Goal: Information Seeking & Learning: Learn about a topic

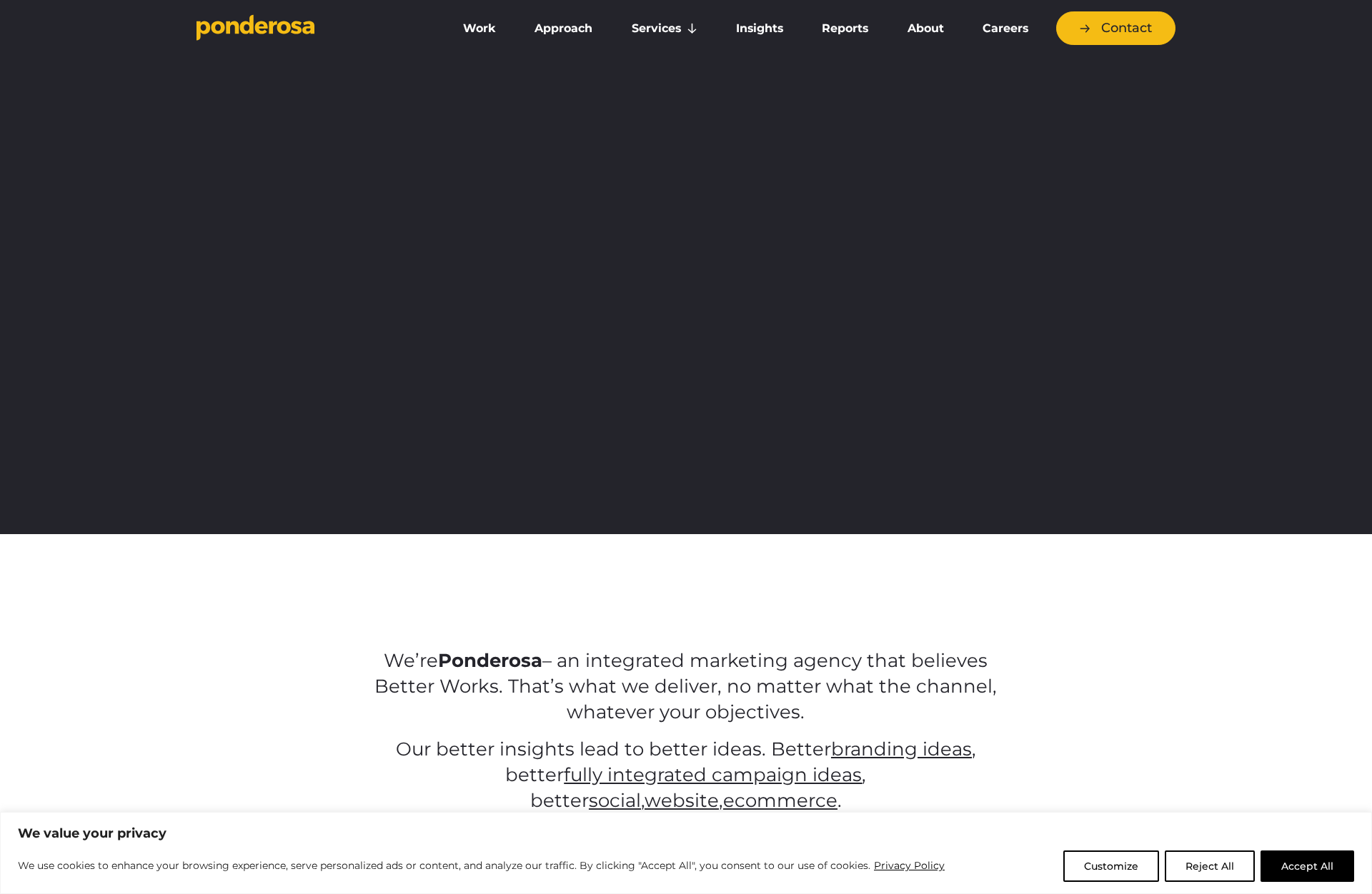
drag, startPoint x: 1322, startPoint y: 867, endPoint x: 1230, endPoint y: 835, distance: 97.4
click at [1322, 867] on button "Accept All" at bounding box center [1306, 866] width 94 height 32
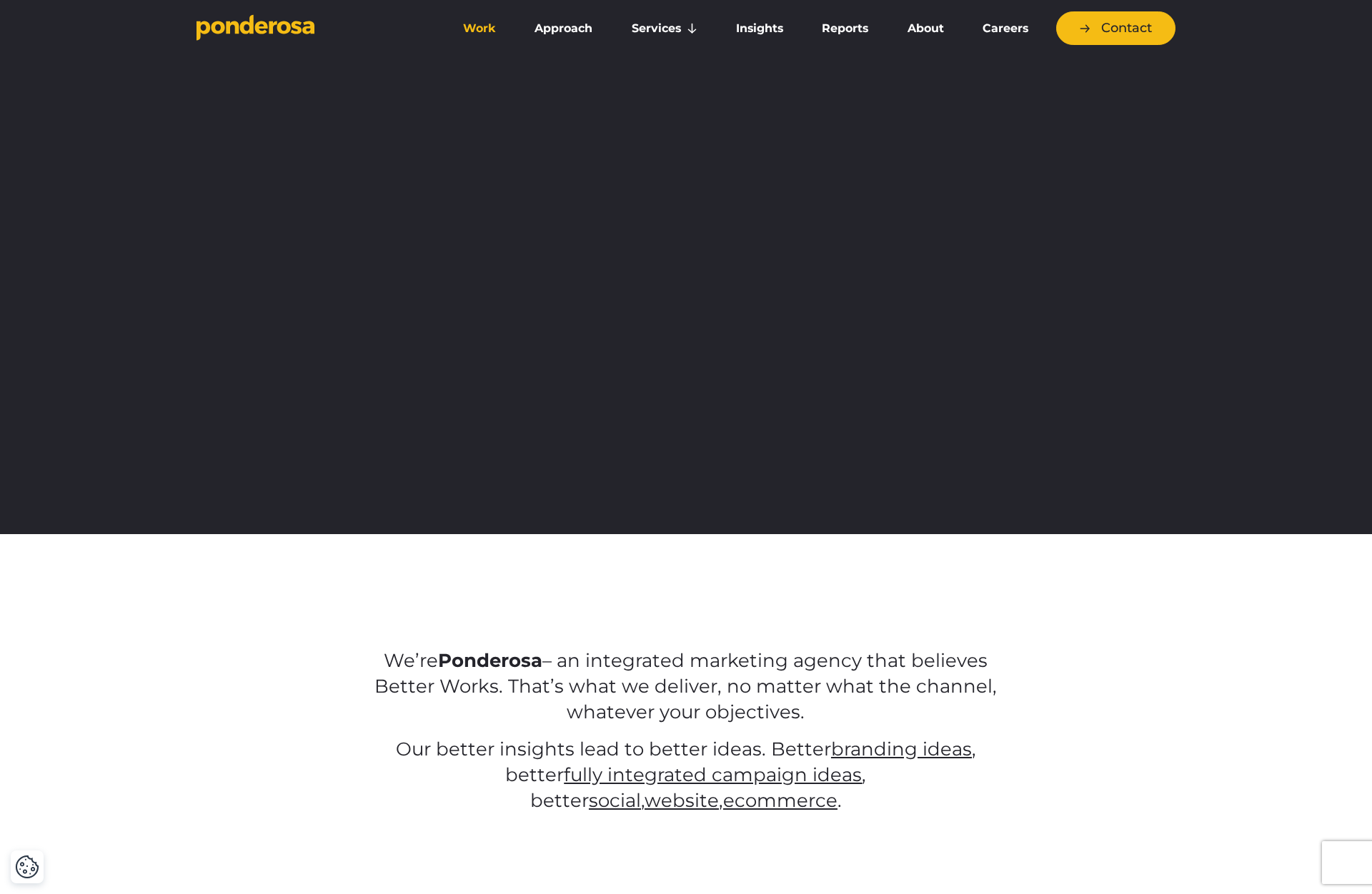
click at [479, 22] on link "Work" at bounding box center [479, 29] width 66 height 30
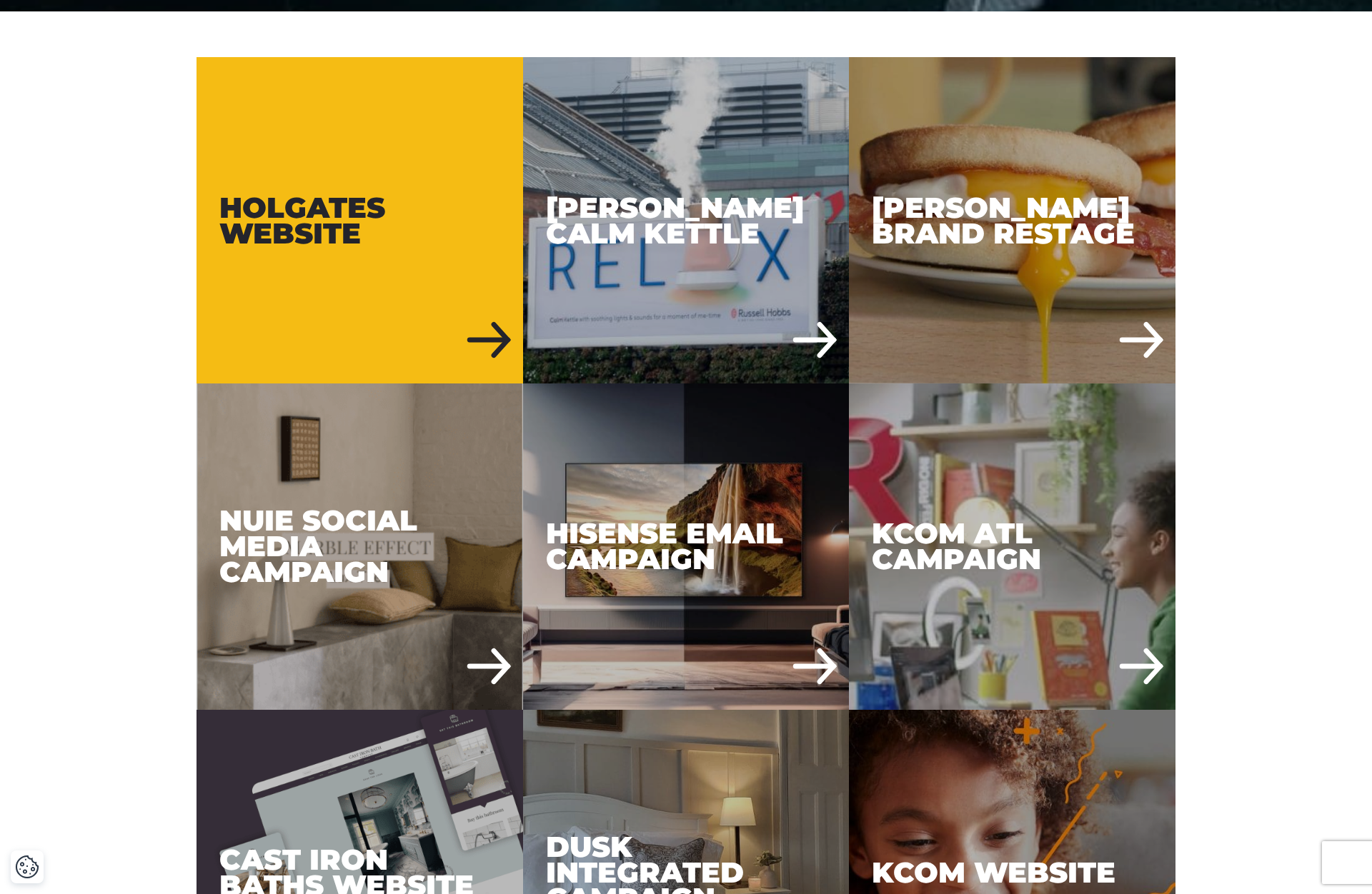
scroll to position [752, 0]
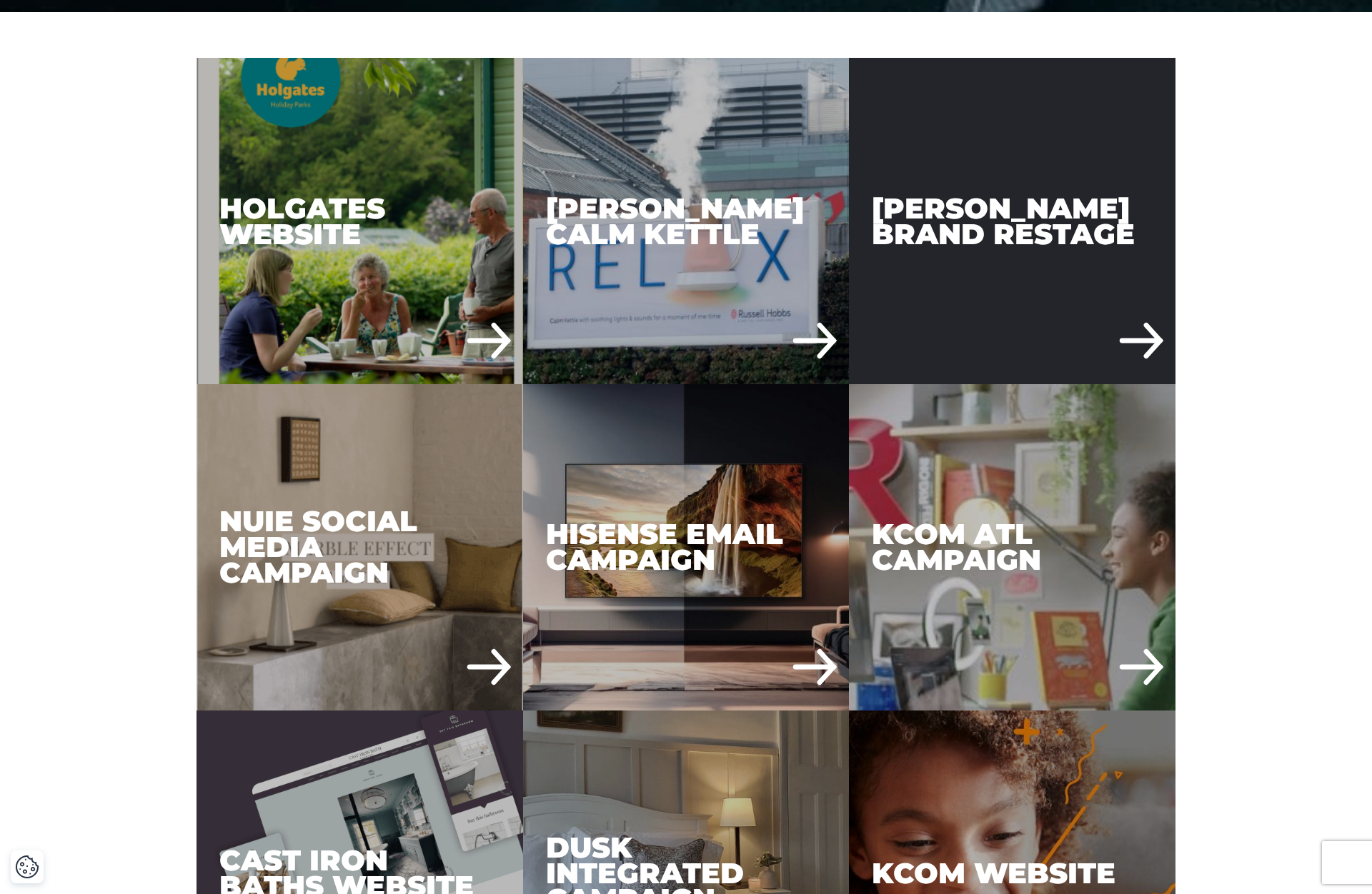
click at [1036, 295] on div "Russell Hobbs Brand Restage" at bounding box center [1012, 221] width 326 height 326
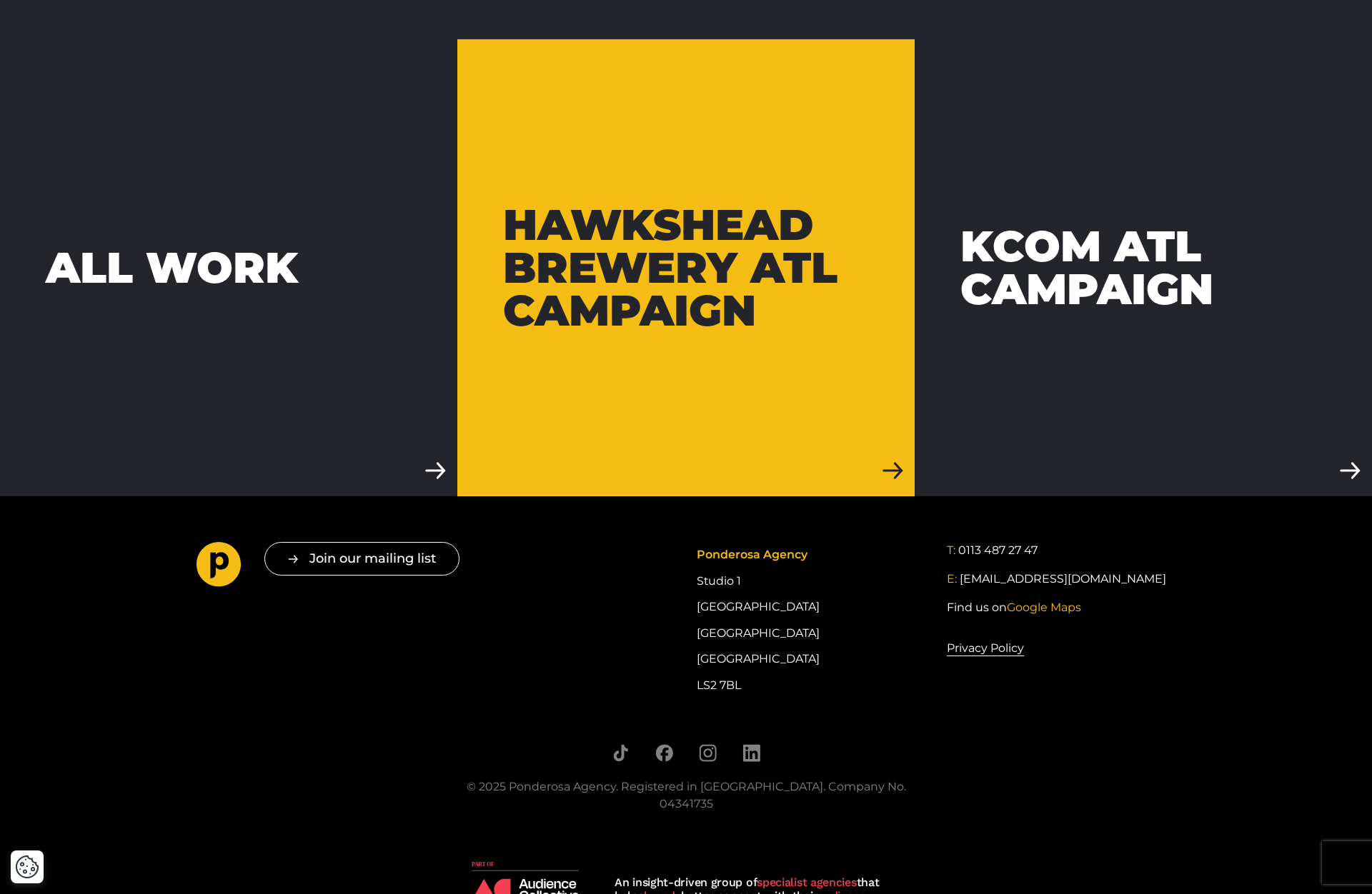
scroll to position [4373, 0]
click at [608, 291] on div "Hawkshead Brewery ATL Campaign" at bounding box center [686, 268] width 366 height 128
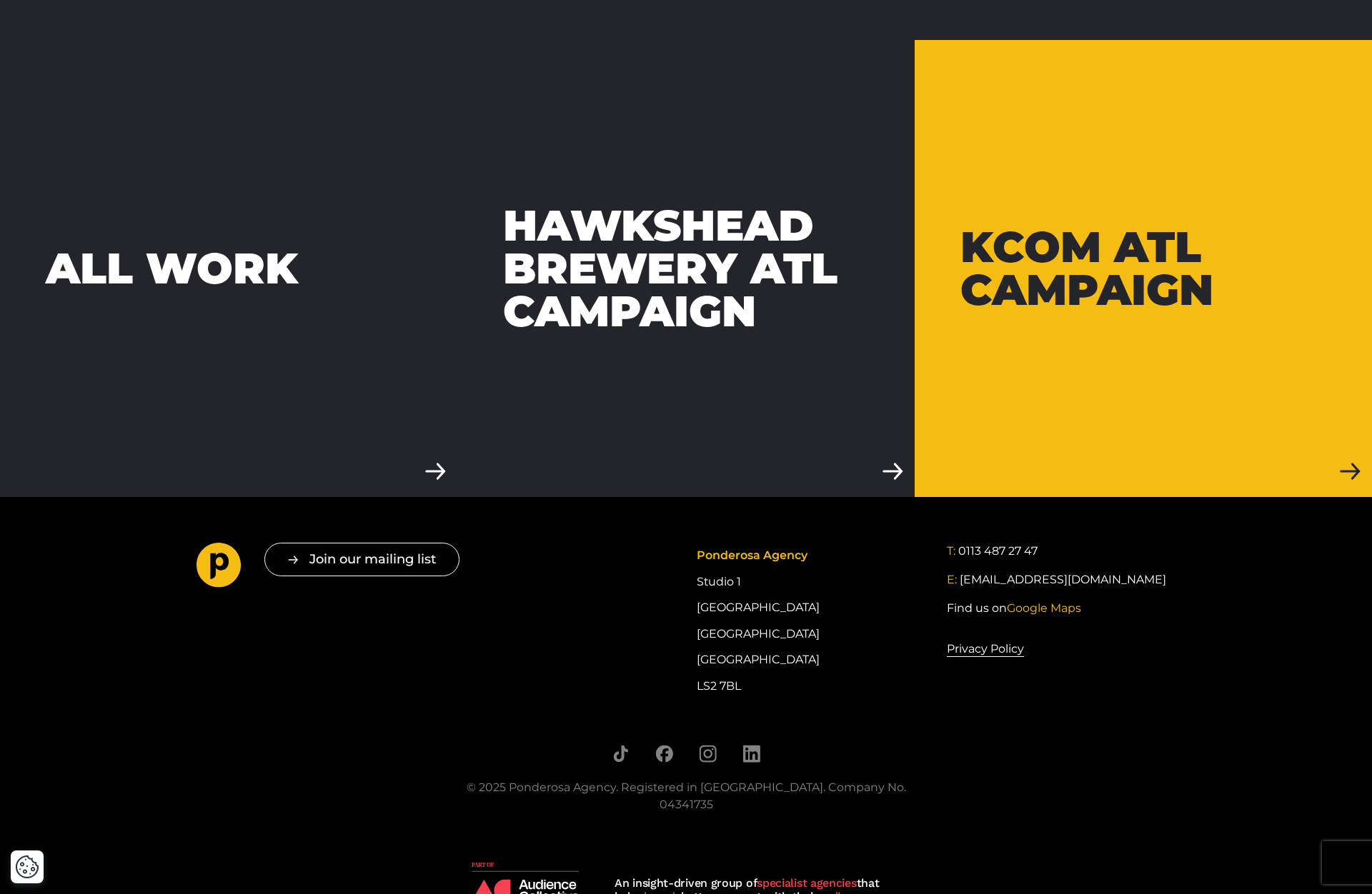
click at [1051, 348] on link "KCOM ATL Campaign" at bounding box center [1143, 269] width 458 height 457
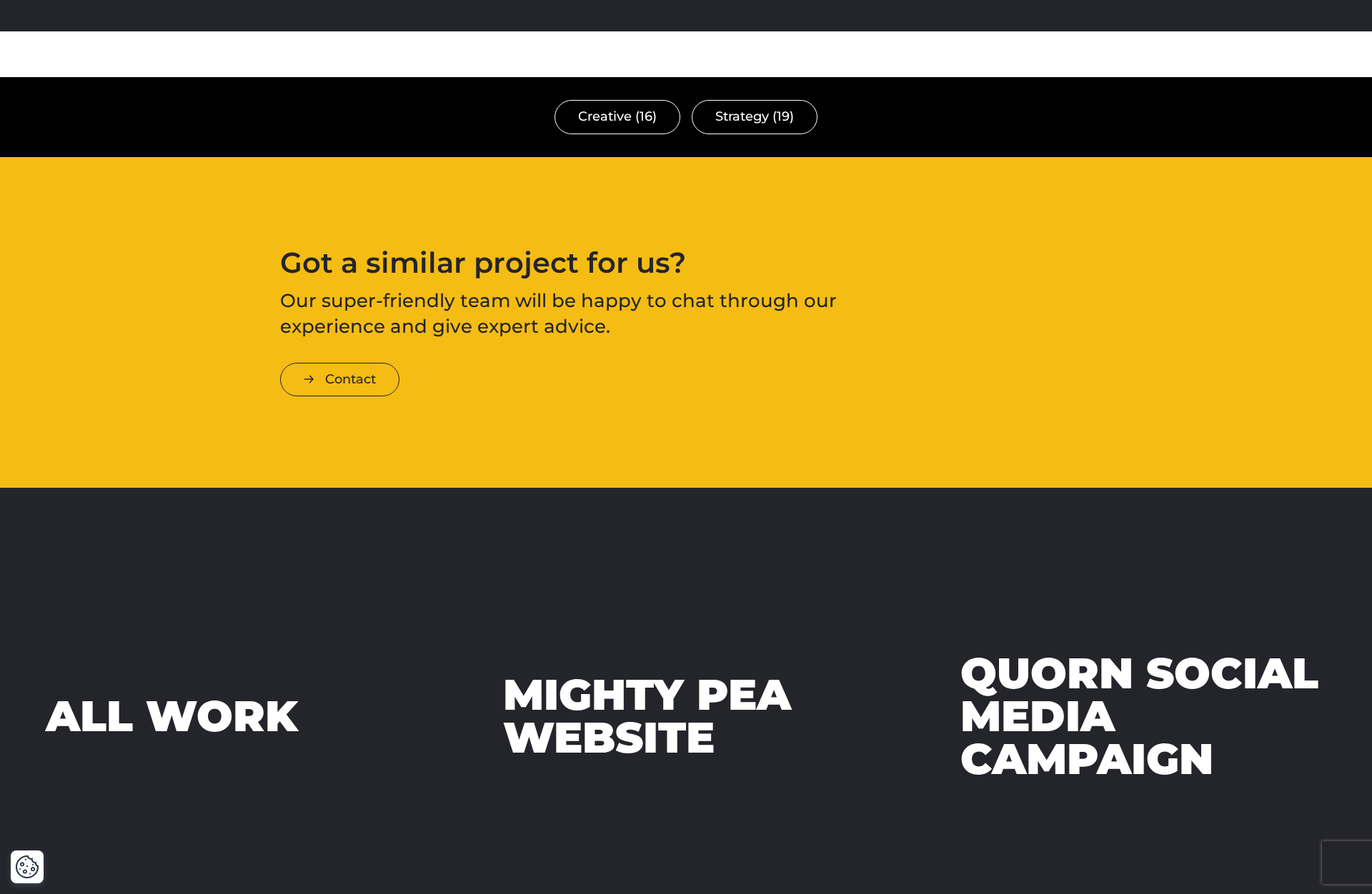
scroll to position [4554, 0]
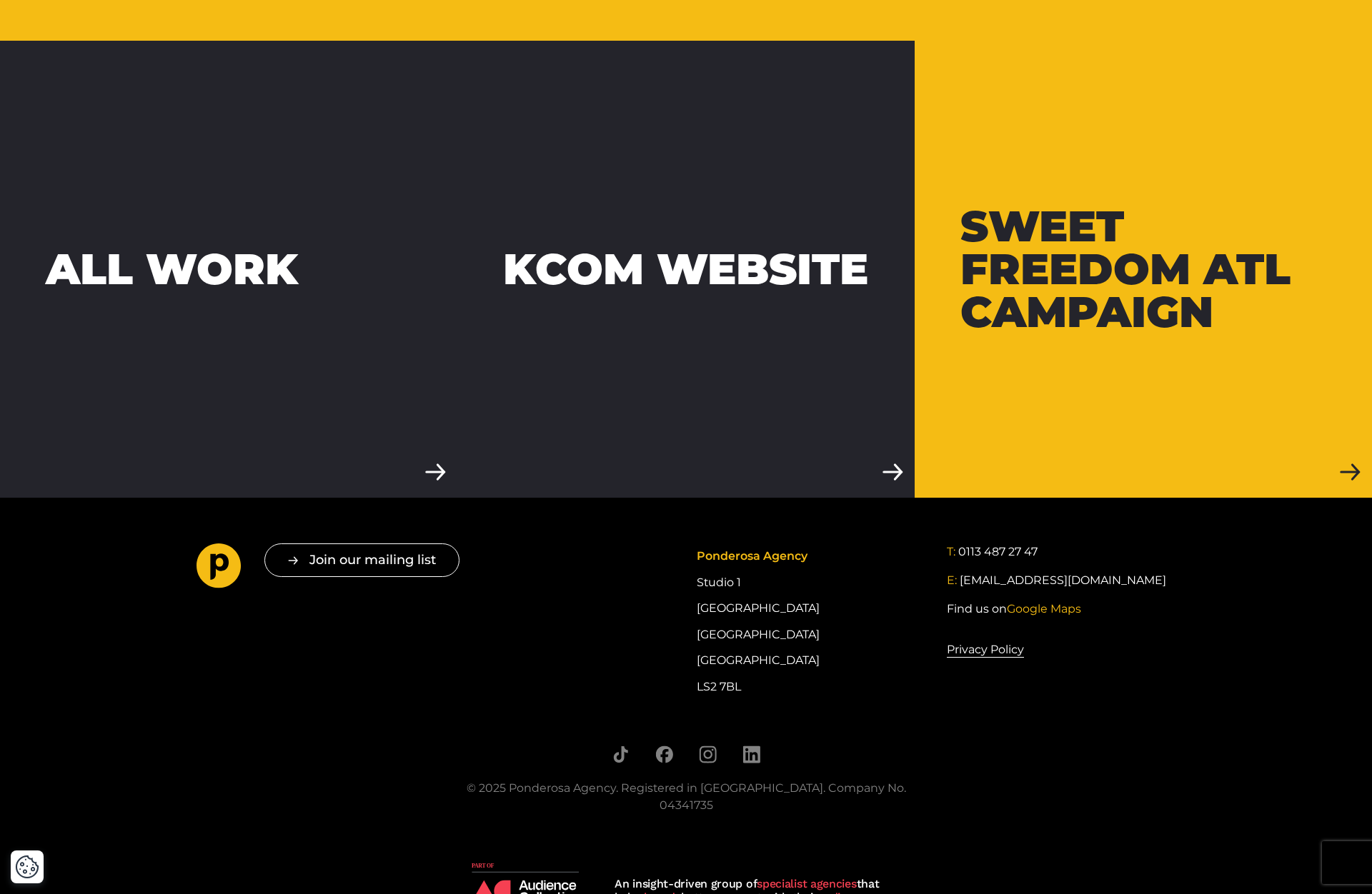
scroll to position [4721, 0]
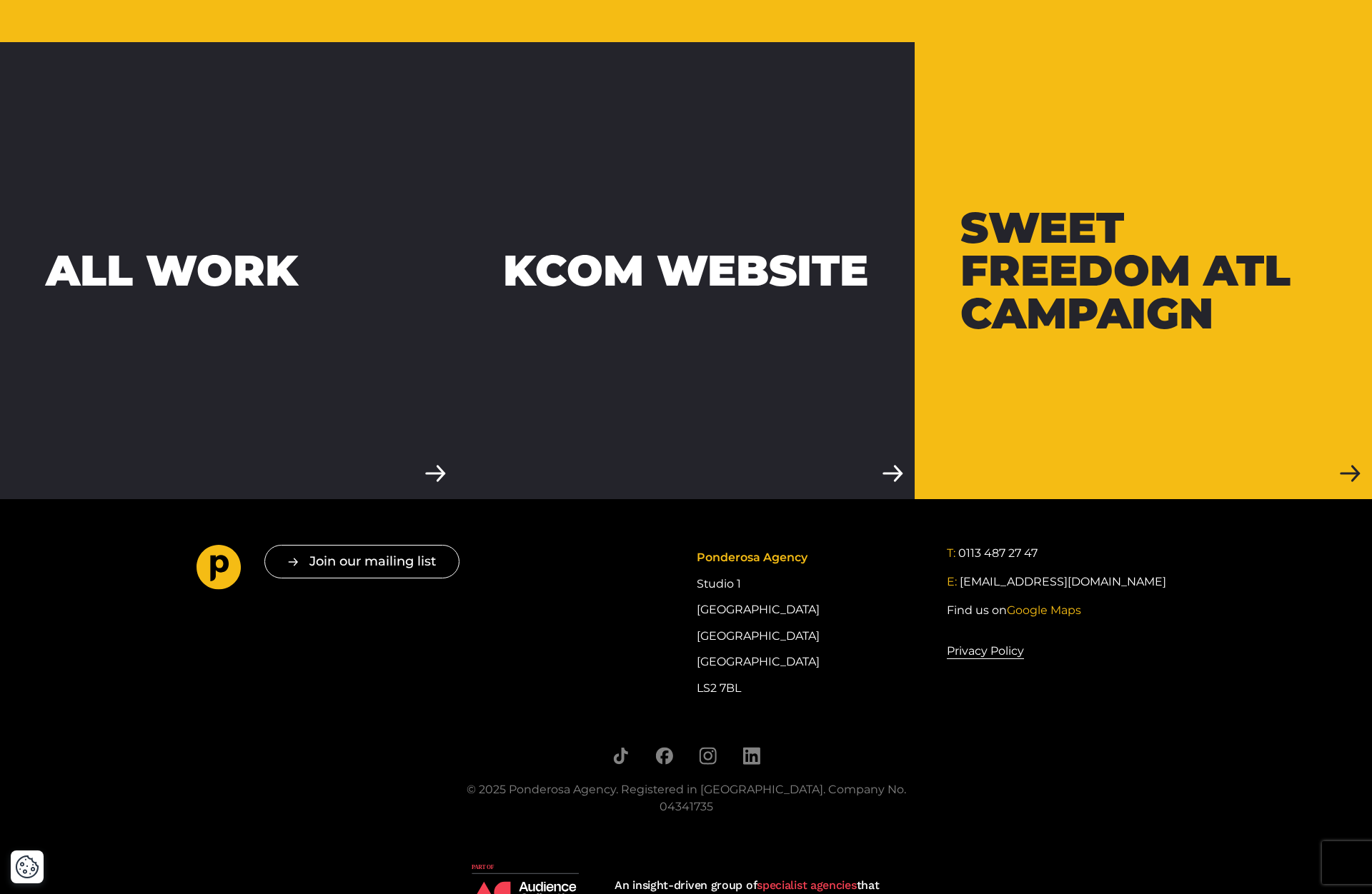
click at [997, 291] on div "Sweet Freedom ATL Campaign" at bounding box center [1142, 270] width 366 height 128
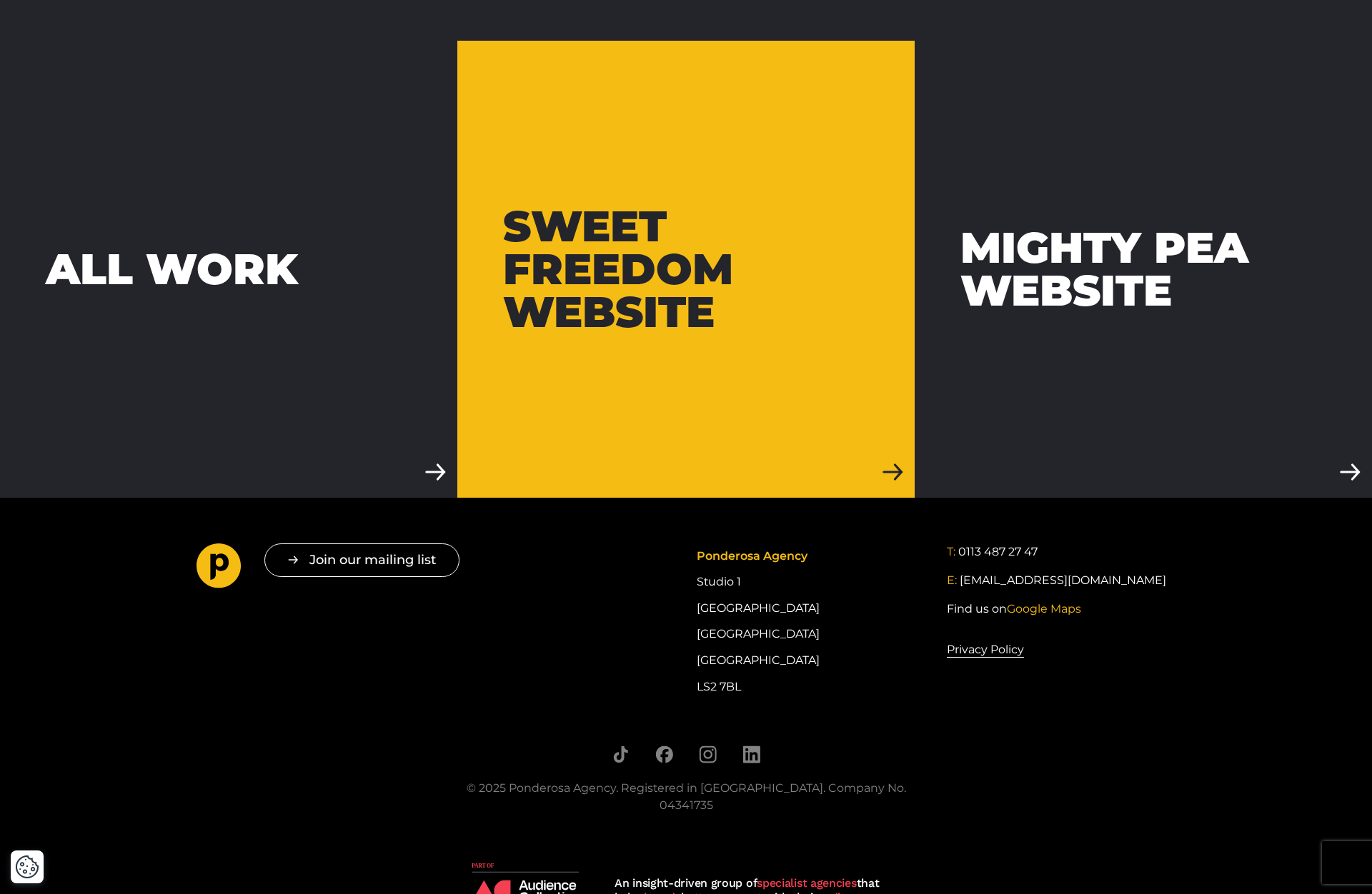
scroll to position [3812, 0]
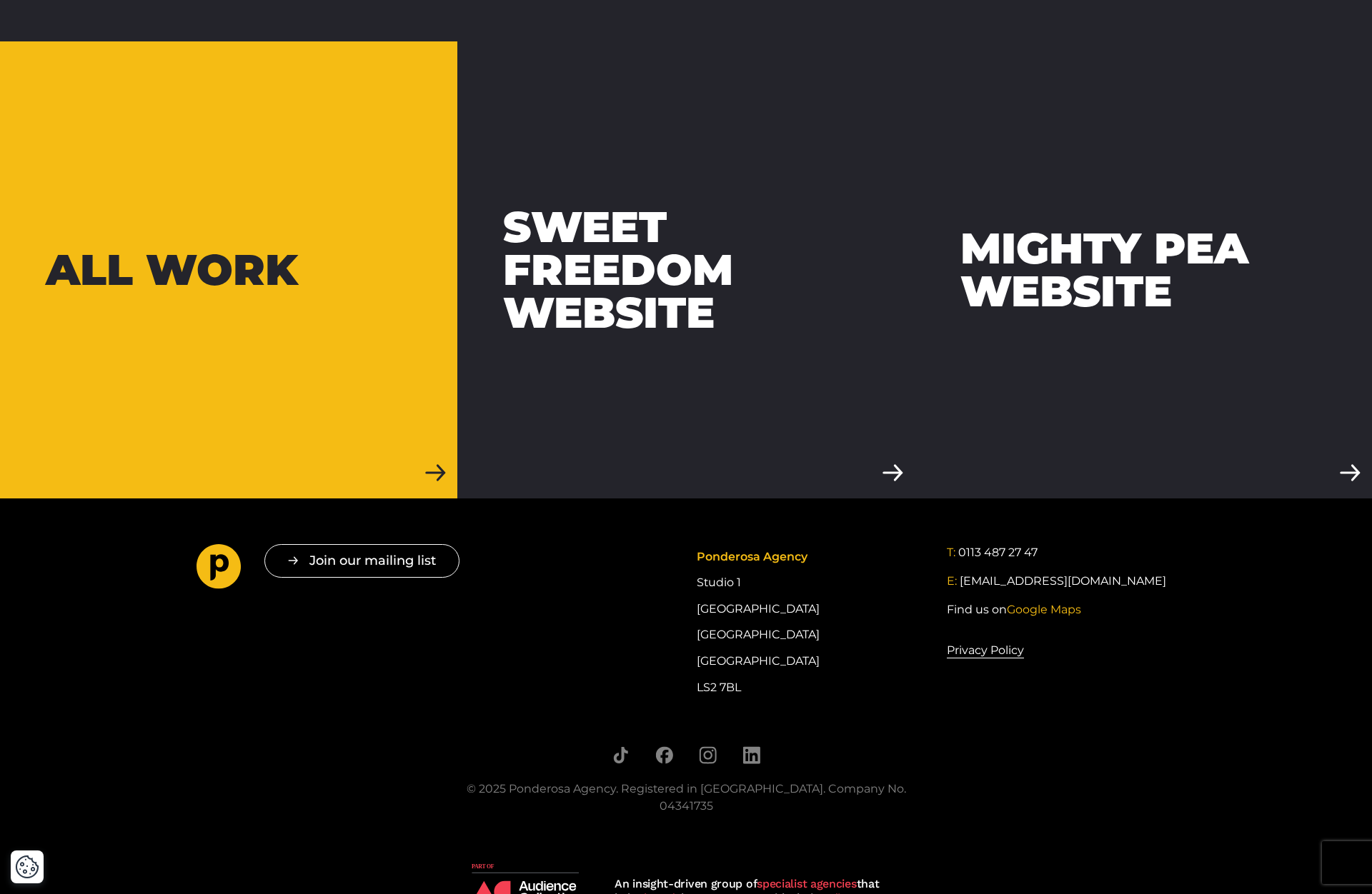
click at [118, 276] on link "All work" at bounding box center [229, 270] width 458 height 457
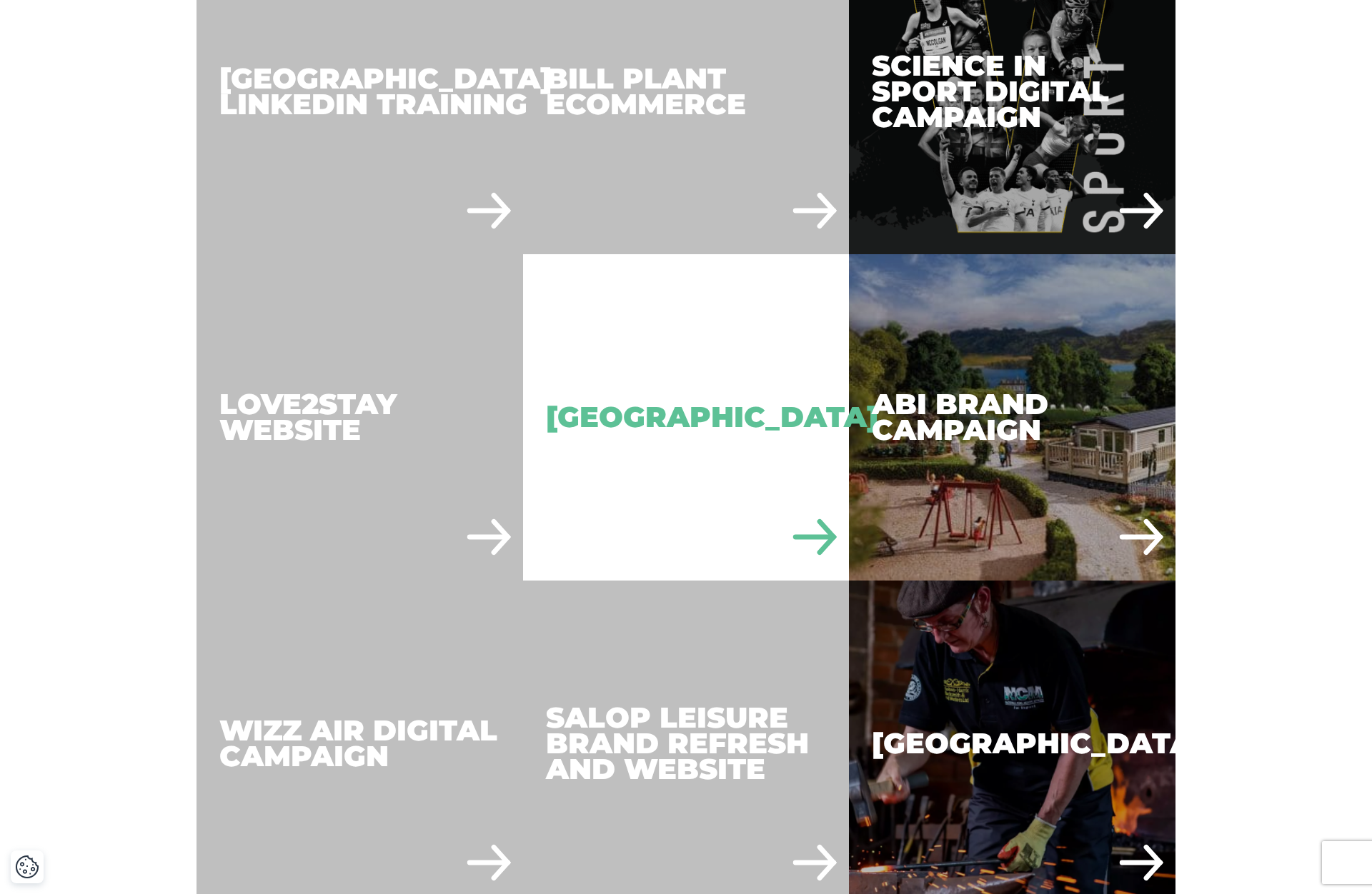
scroll to position [2840, 0]
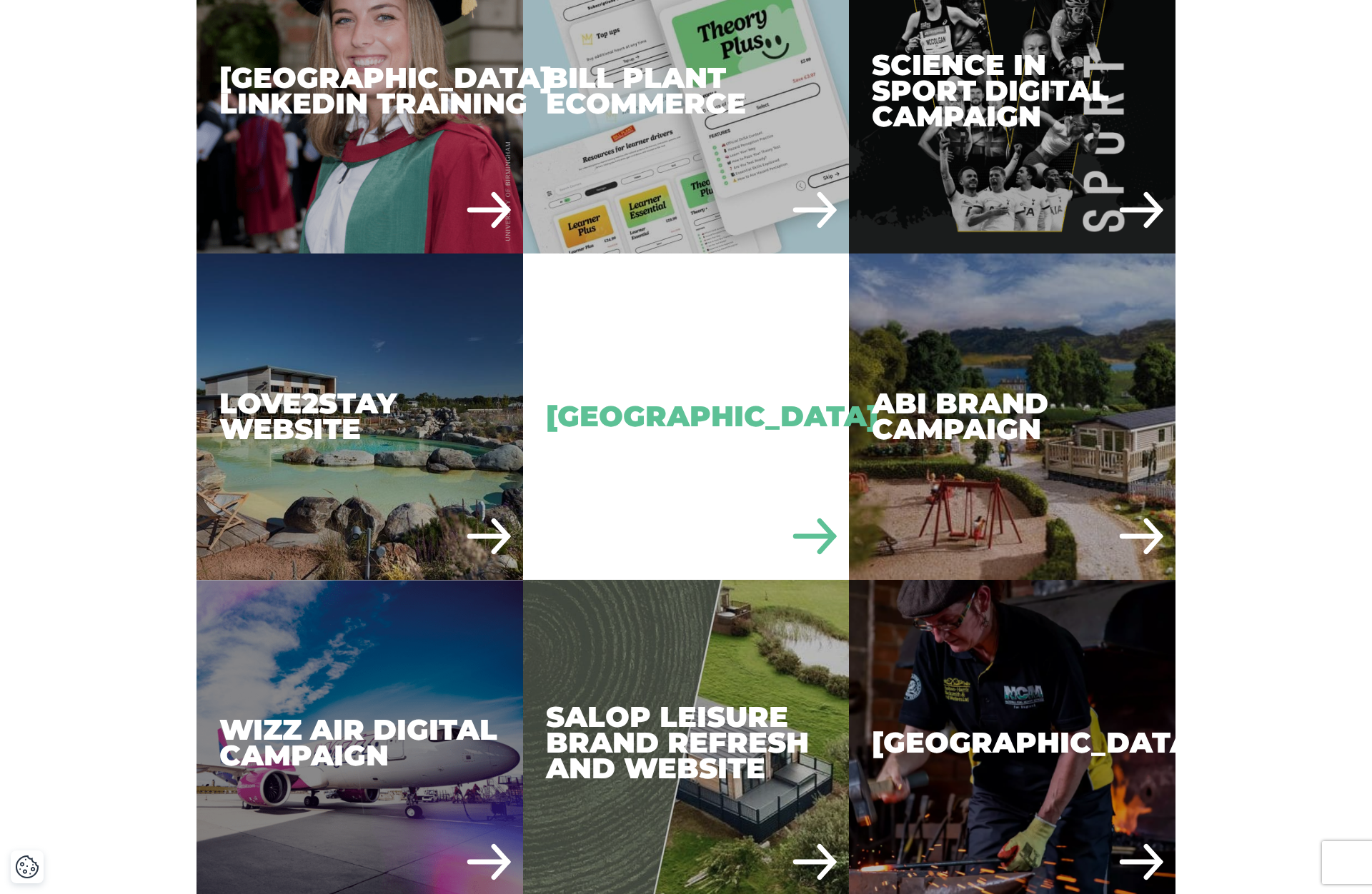
click at [621, 321] on div "[GEOGRAPHIC_DATA]" at bounding box center [686, 416] width 326 height 326
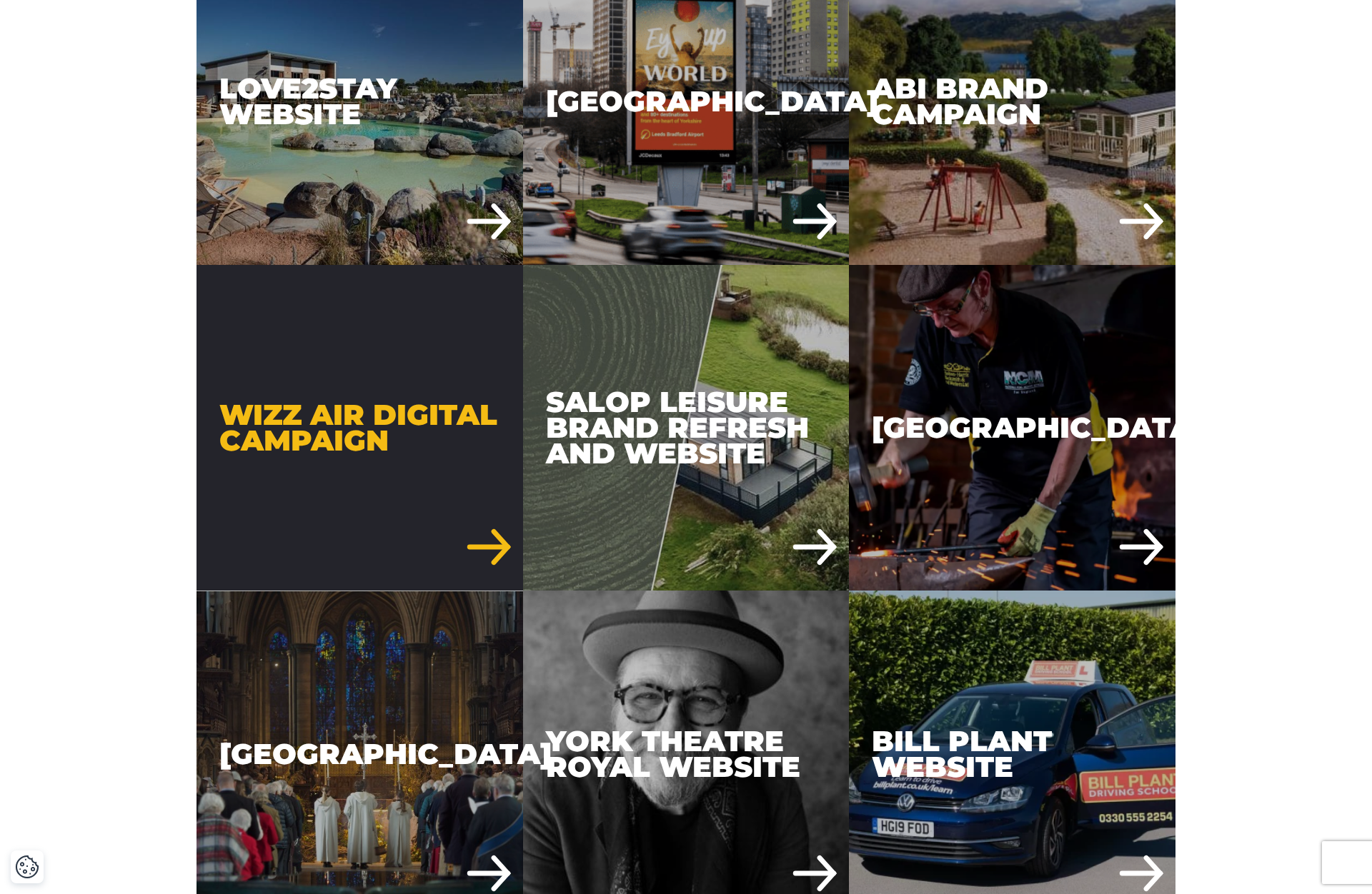
scroll to position [3156, 0]
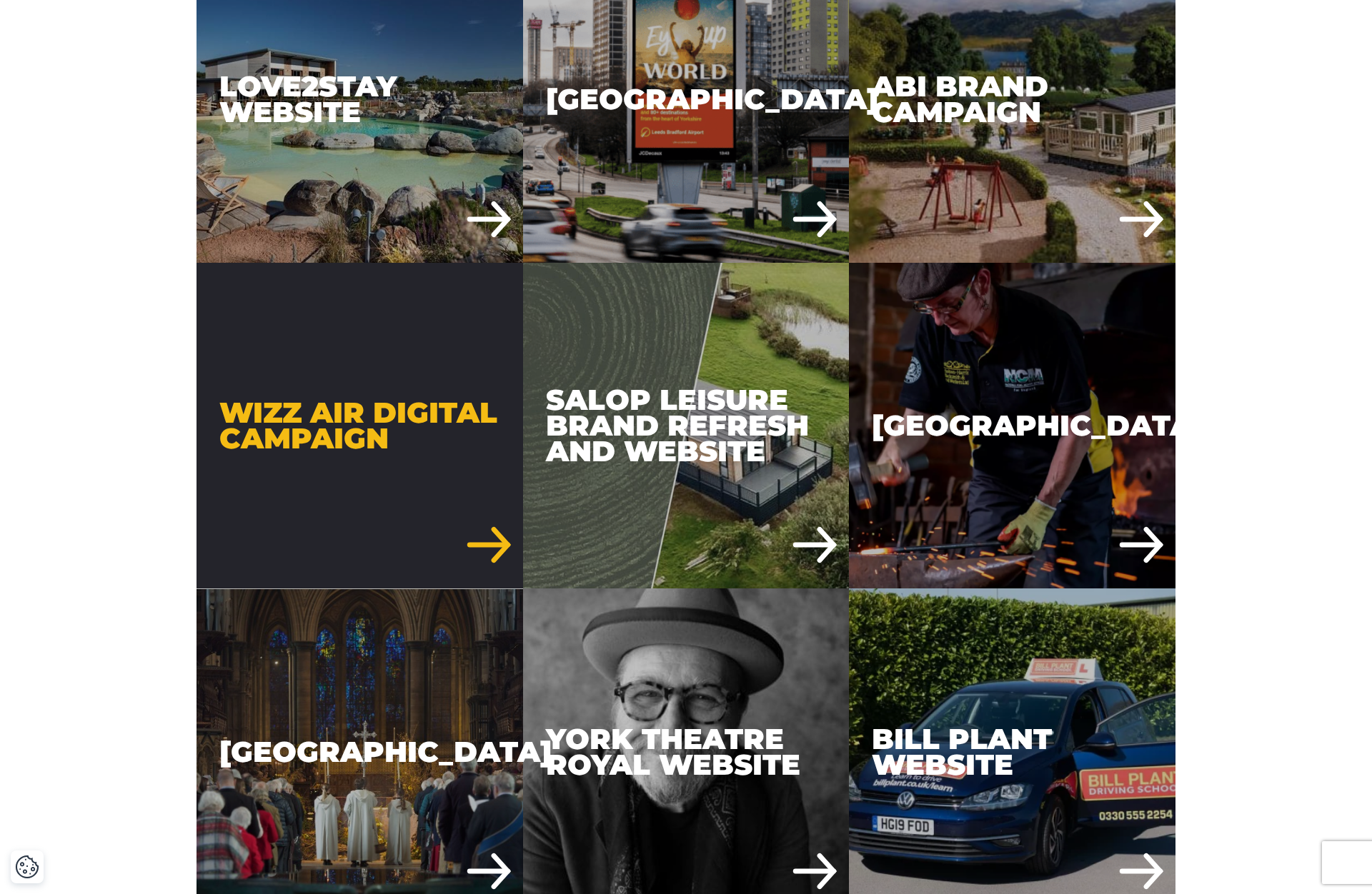
click at [349, 346] on div "Wizz Air Digital Campaign" at bounding box center [359, 426] width 326 height 326
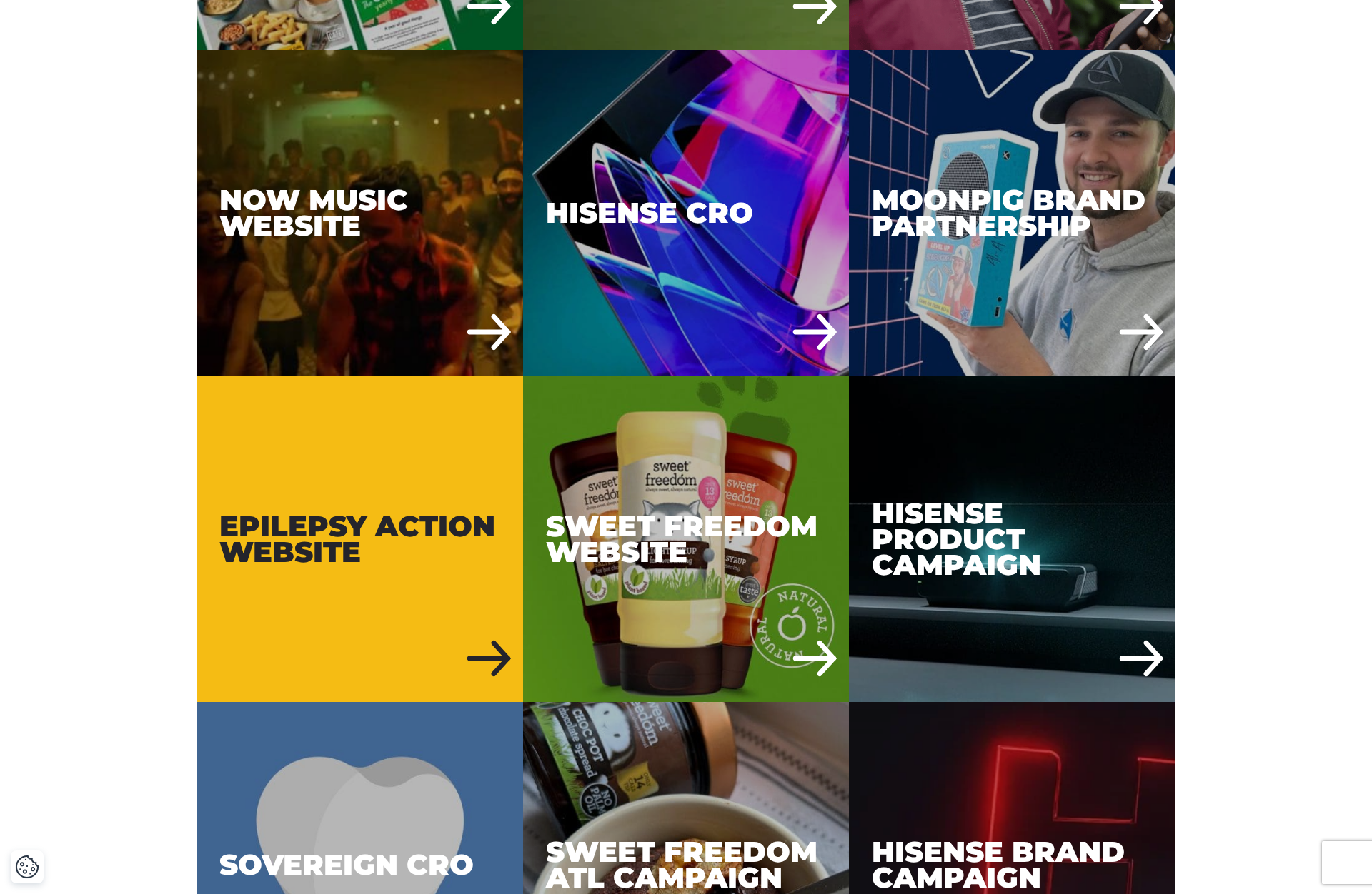
scroll to position [4424, 0]
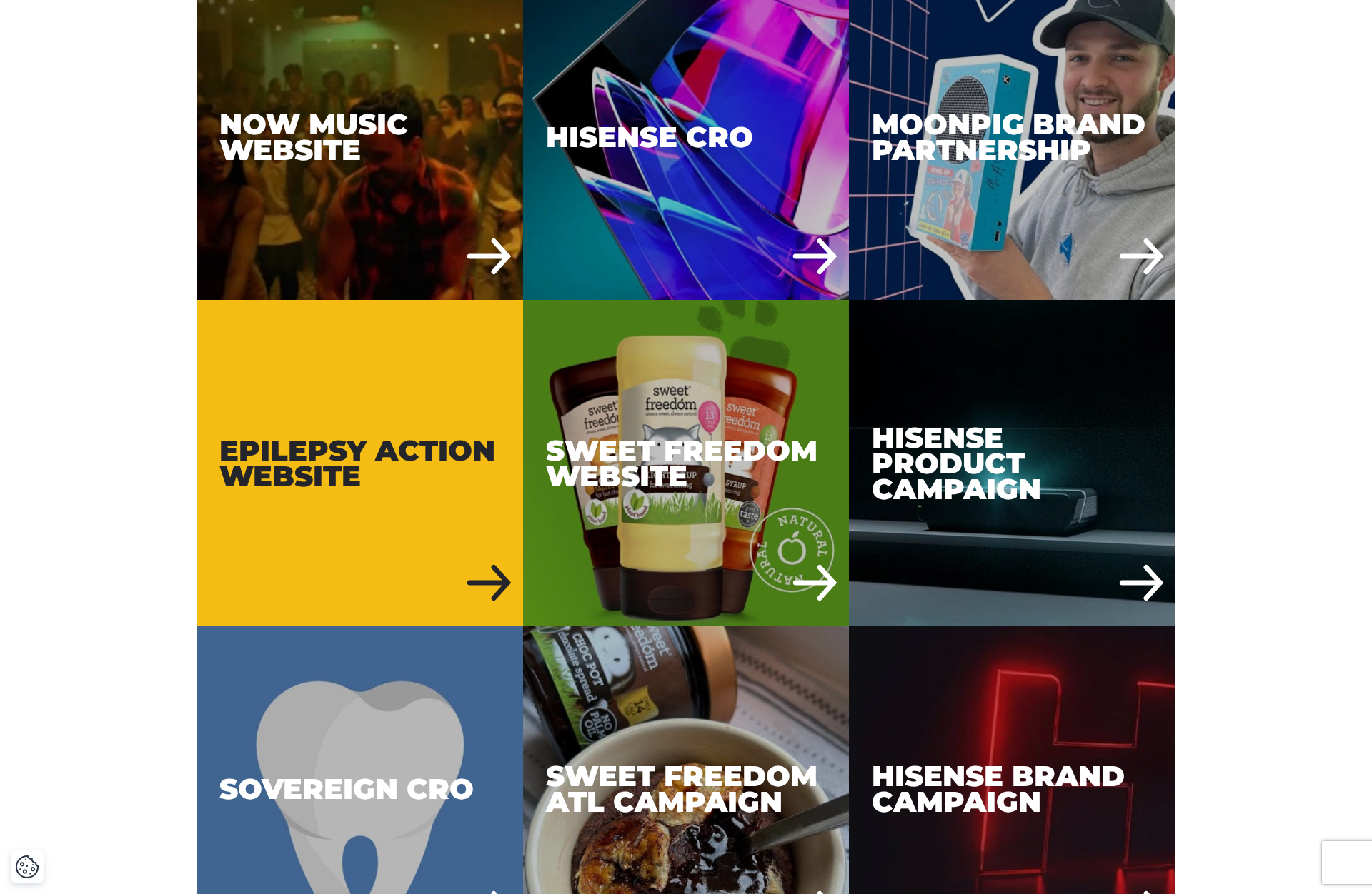
click at [383, 372] on div "Epilepsy Action Website" at bounding box center [359, 463] width 326 height 326
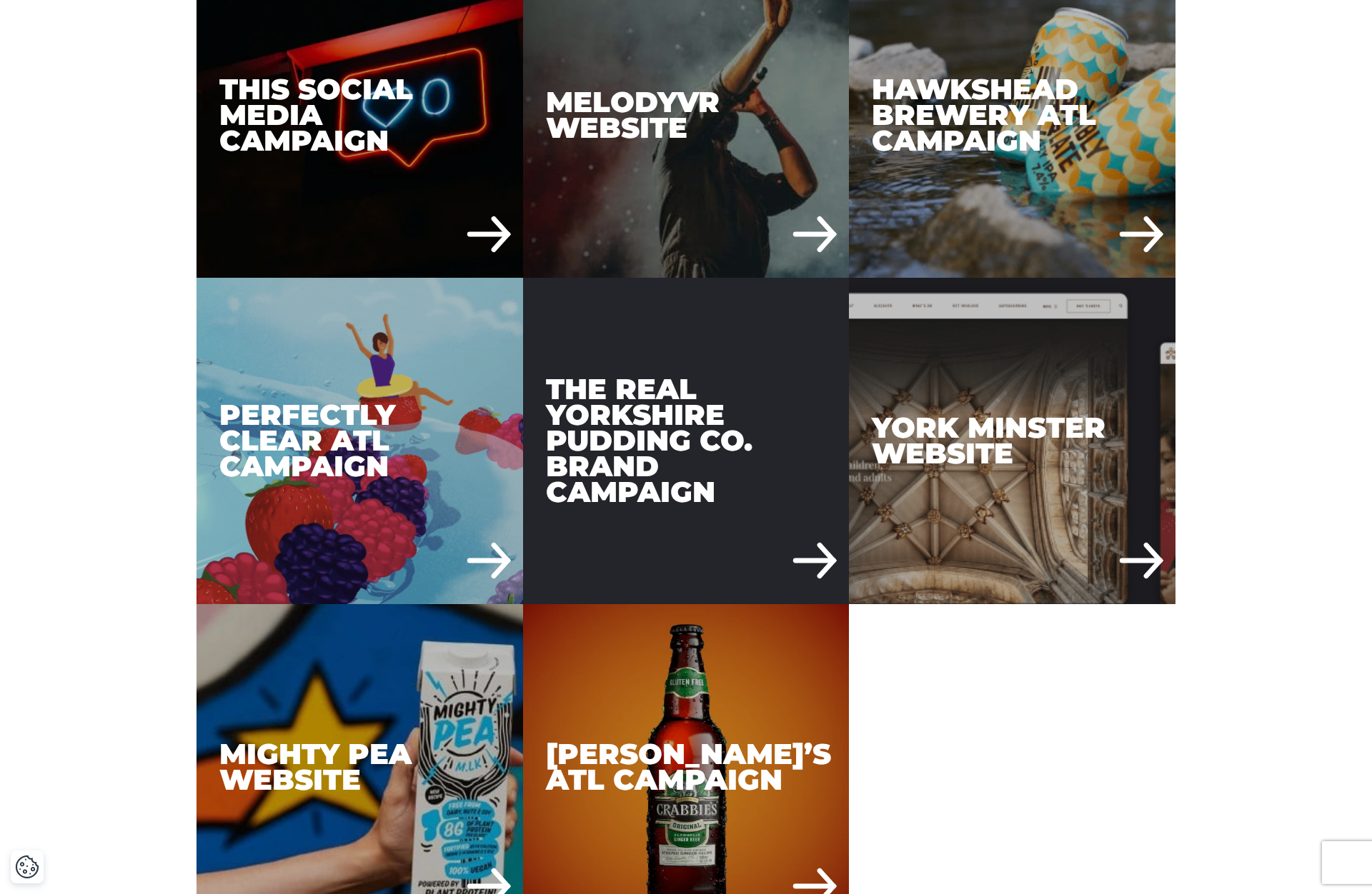
scroll to position [5760, 0]
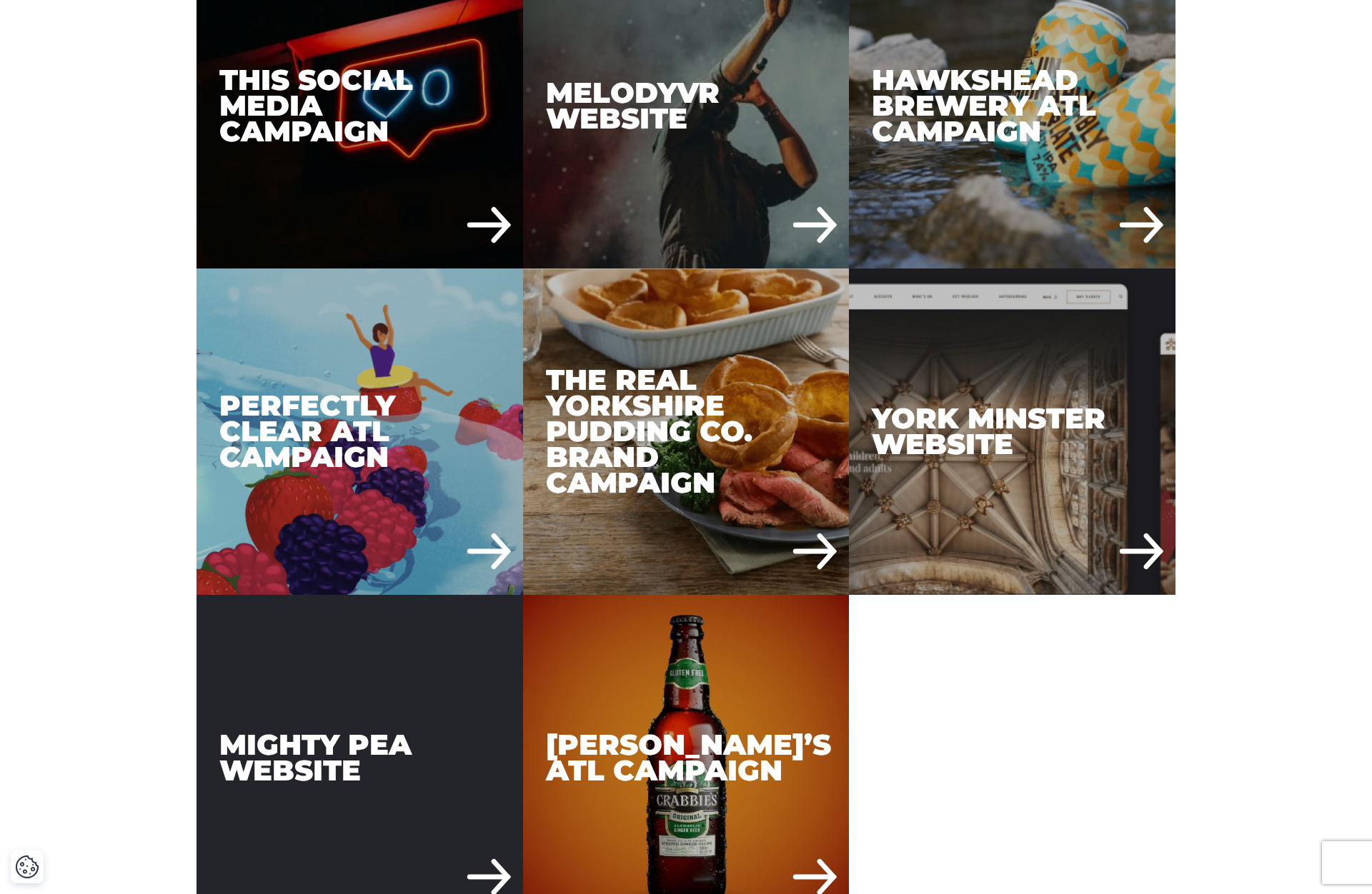
click at [345, 634] on div "Mighty Pea Website" at bounding box center [359, 758] width 326 height 326
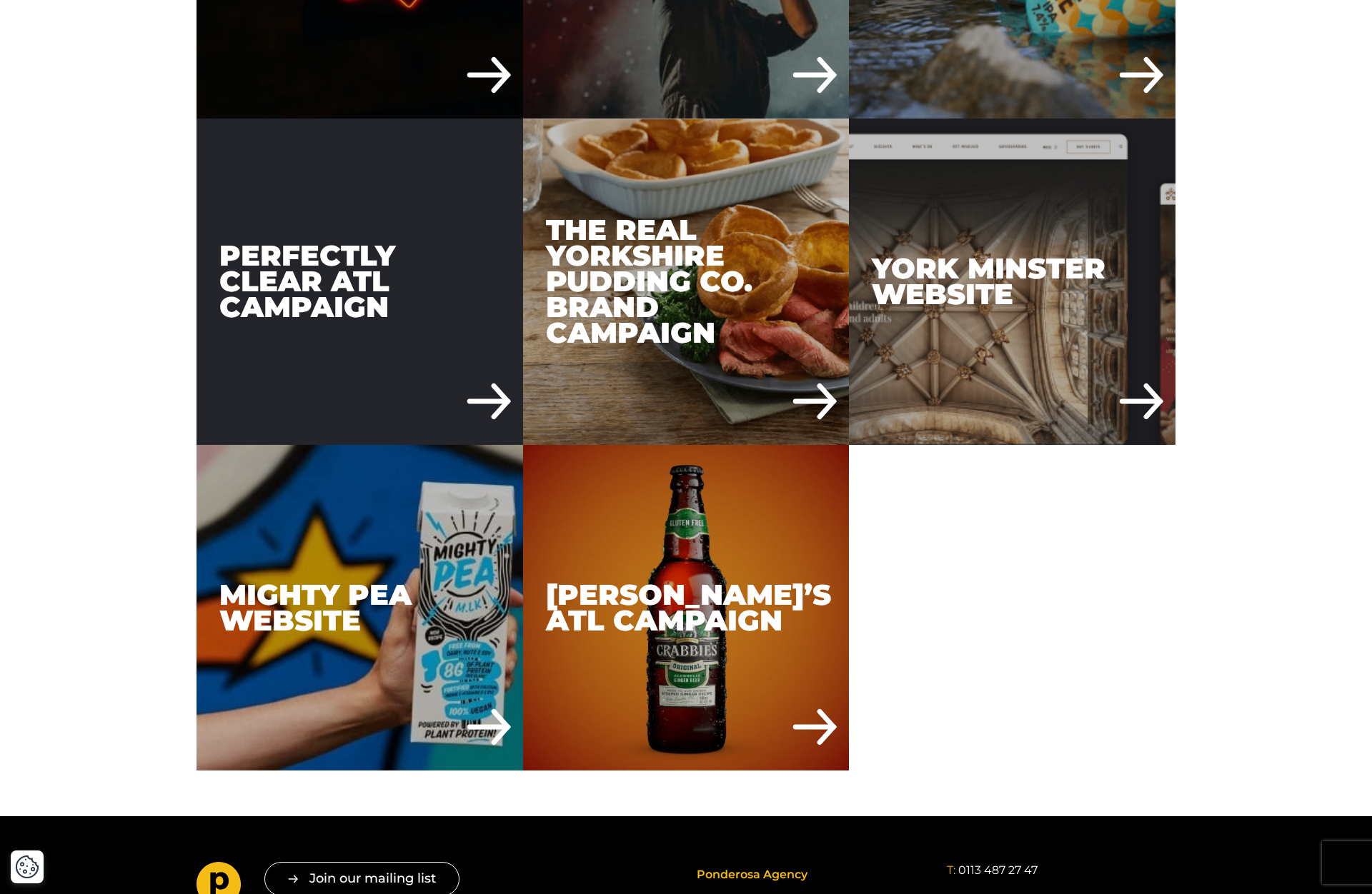
scroll to position [5918, 0]
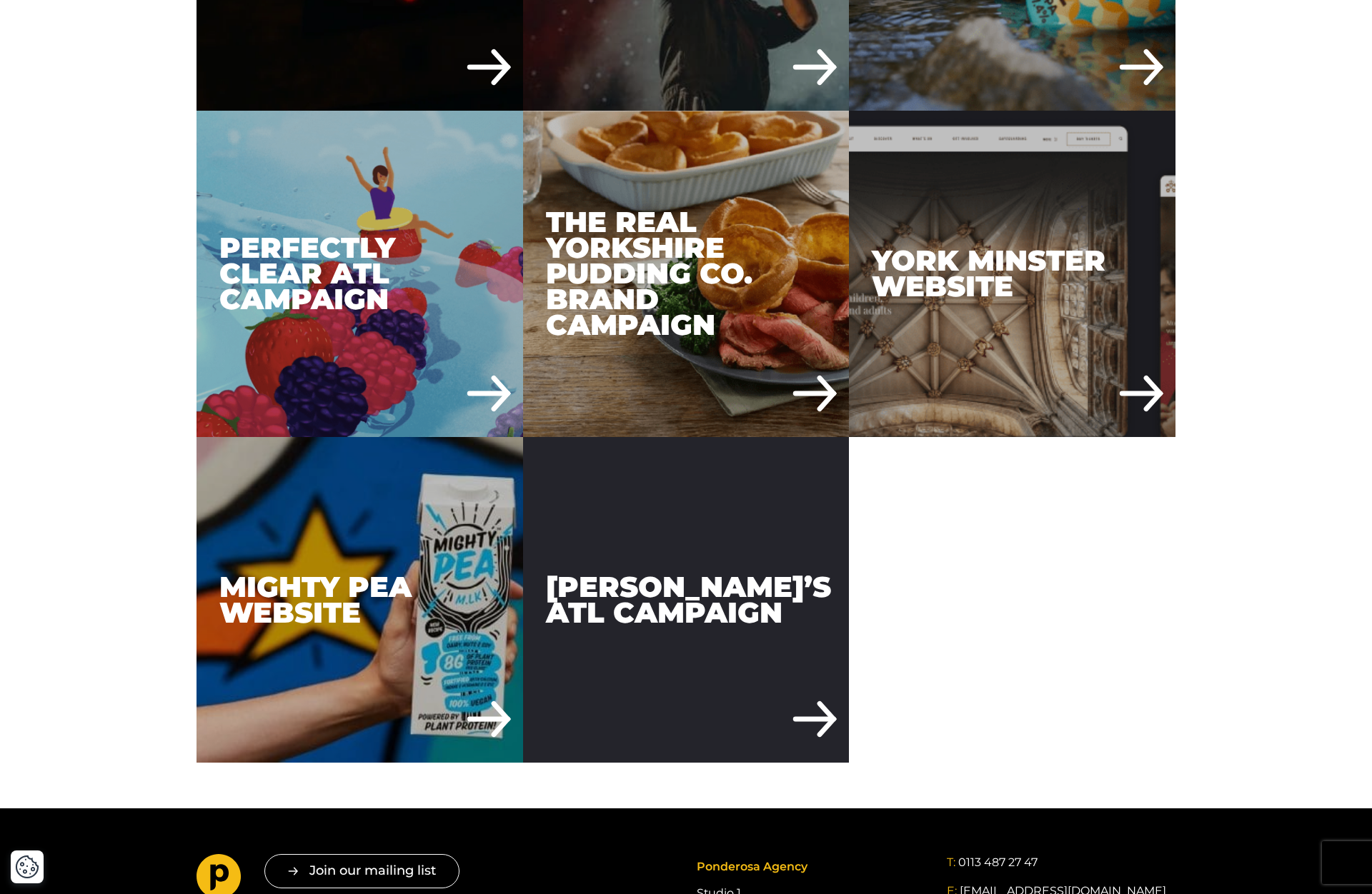
click at [648, 489] on div "Crabbie’s ATL Campaign" at bounding box center [686, 600] width 326 height 326
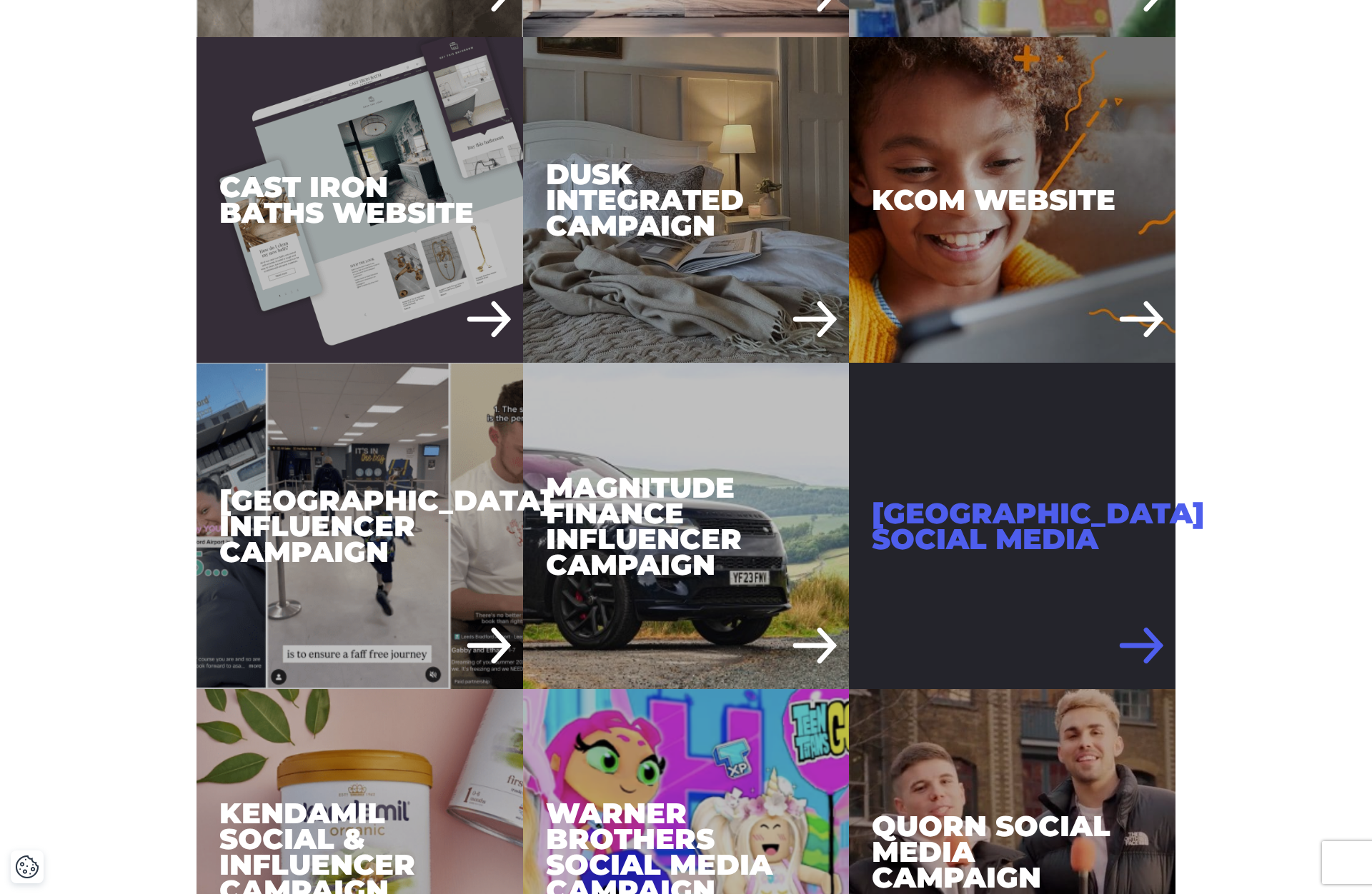
scroll to position [1425, 0]
click at [956, 445] on div "Leeds Bradford Airport Social Media" at bounding box center [1012, 526] width 326 height 326
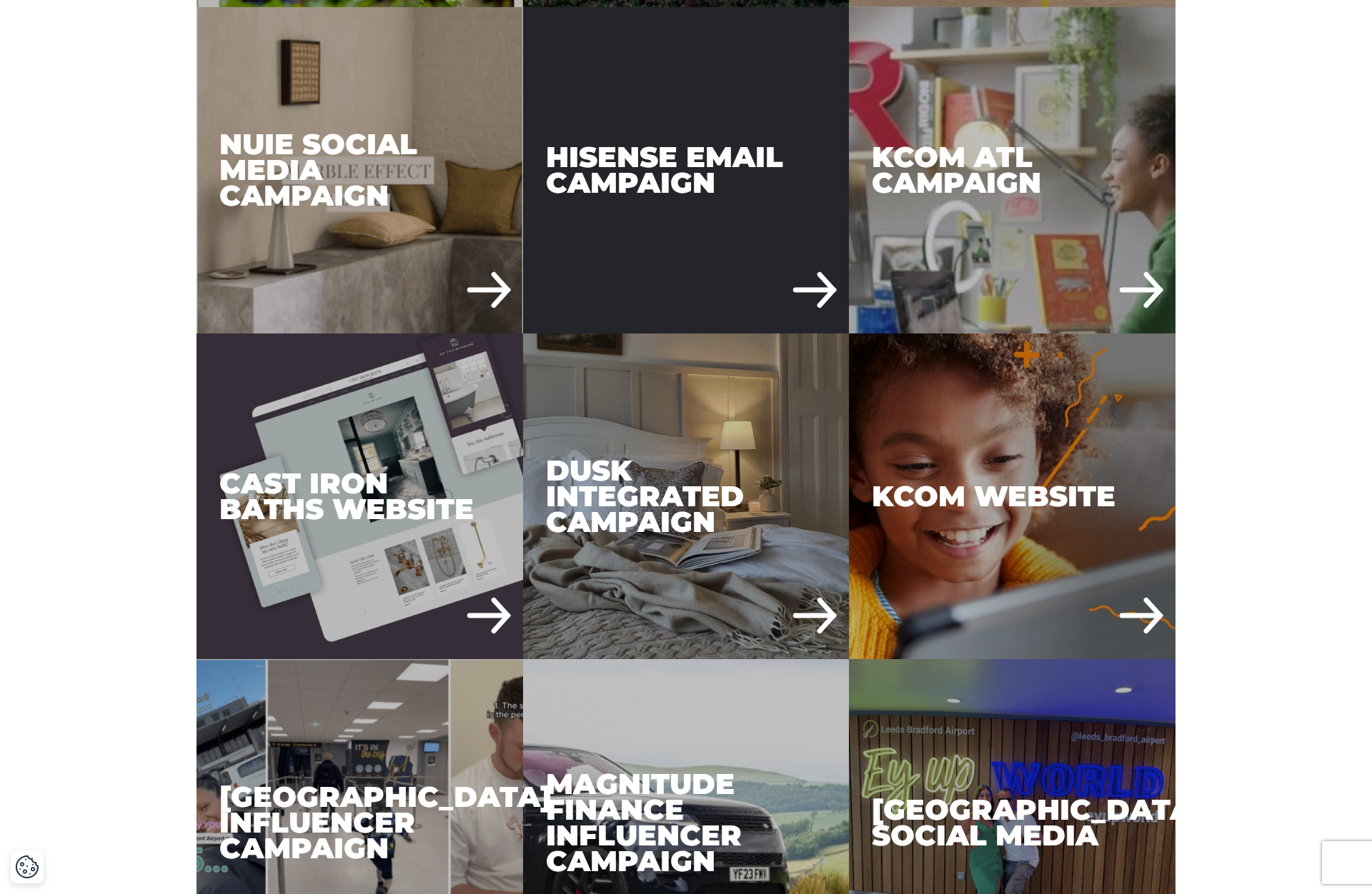
scroll to position [1001, 0]
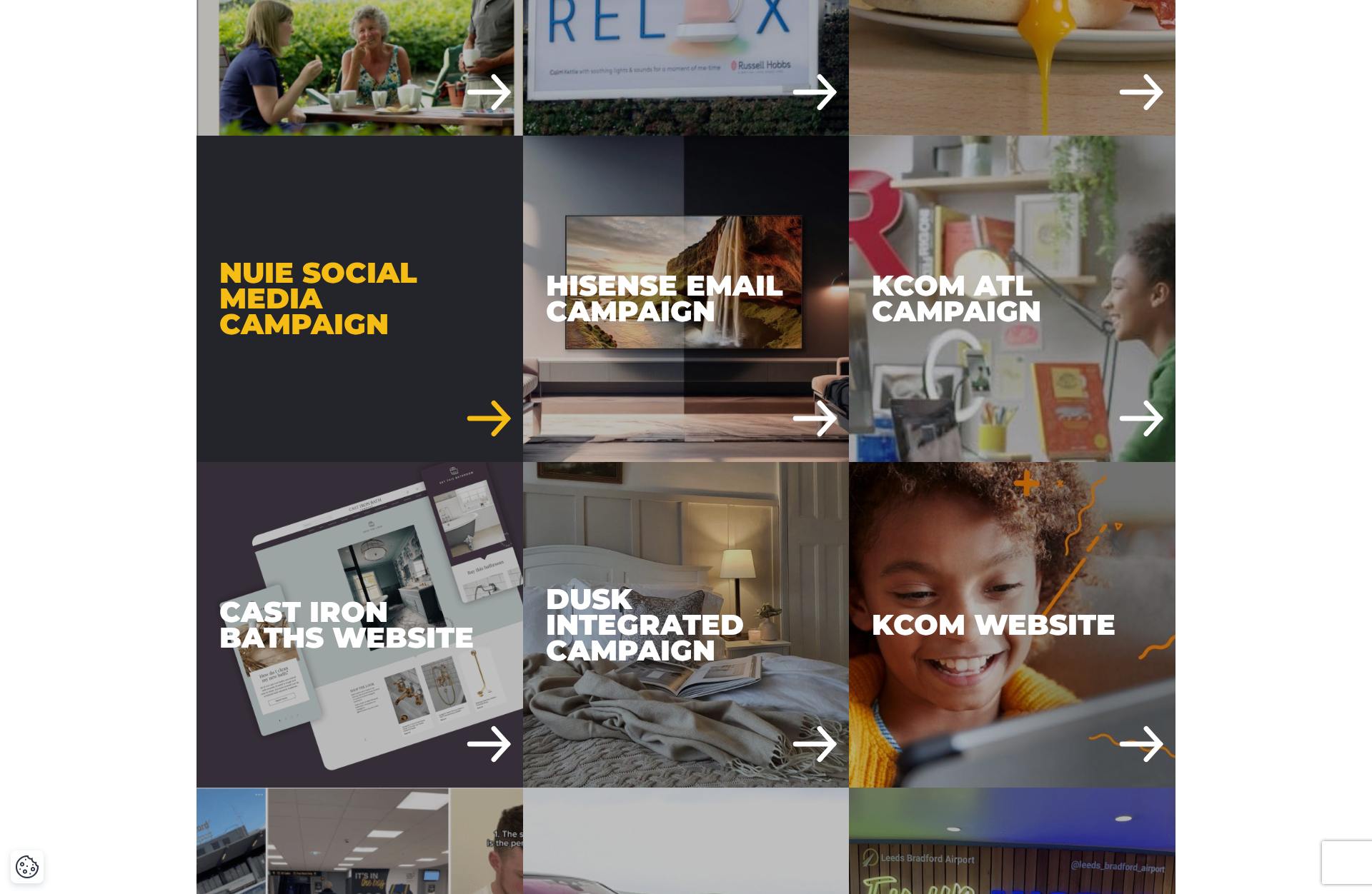
click at [348, 218] on div "Nuie Social Media Campaign" at bounding box center [359, 299] width 326 height 326
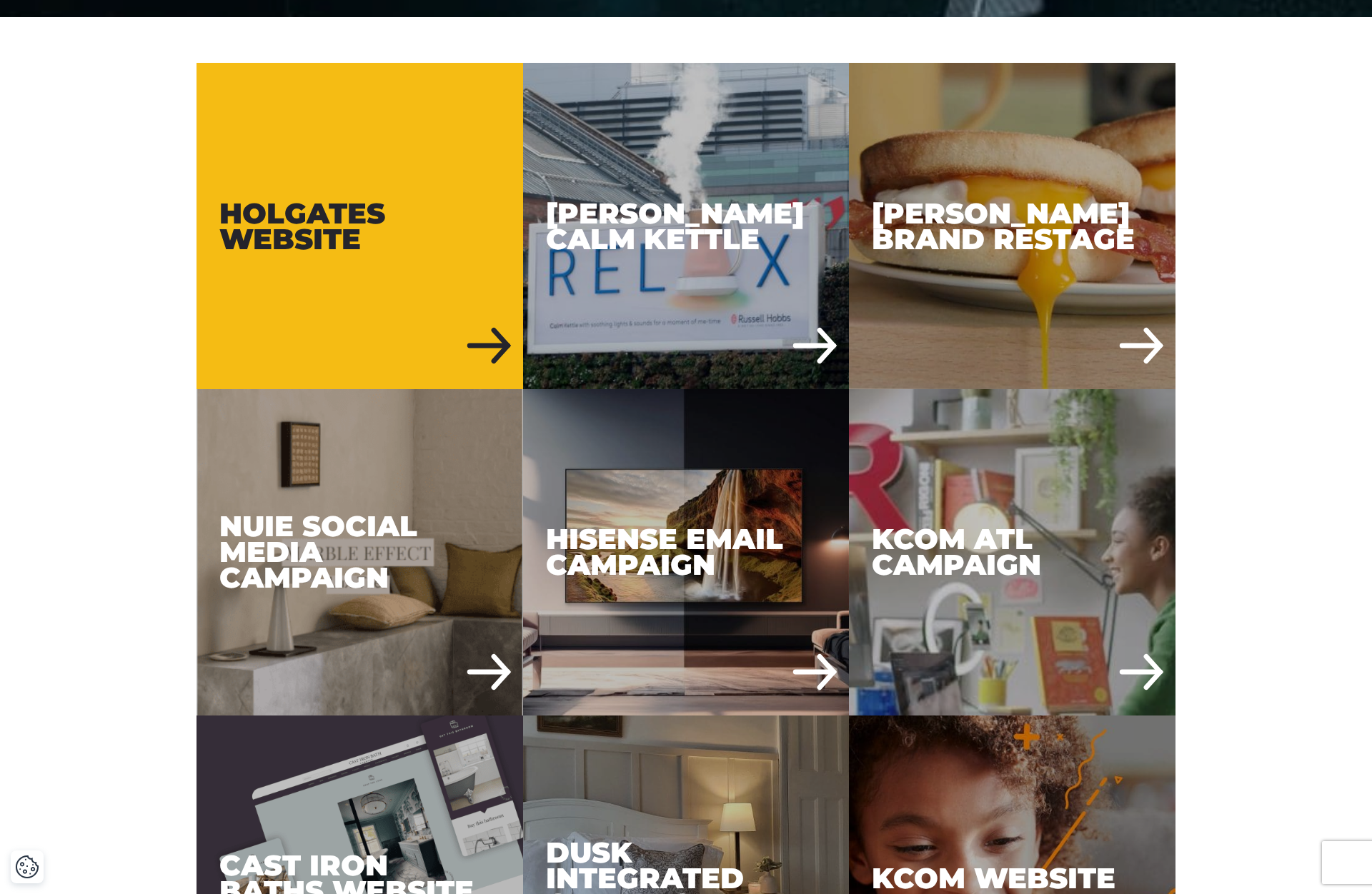
scroll to position [619, 0]
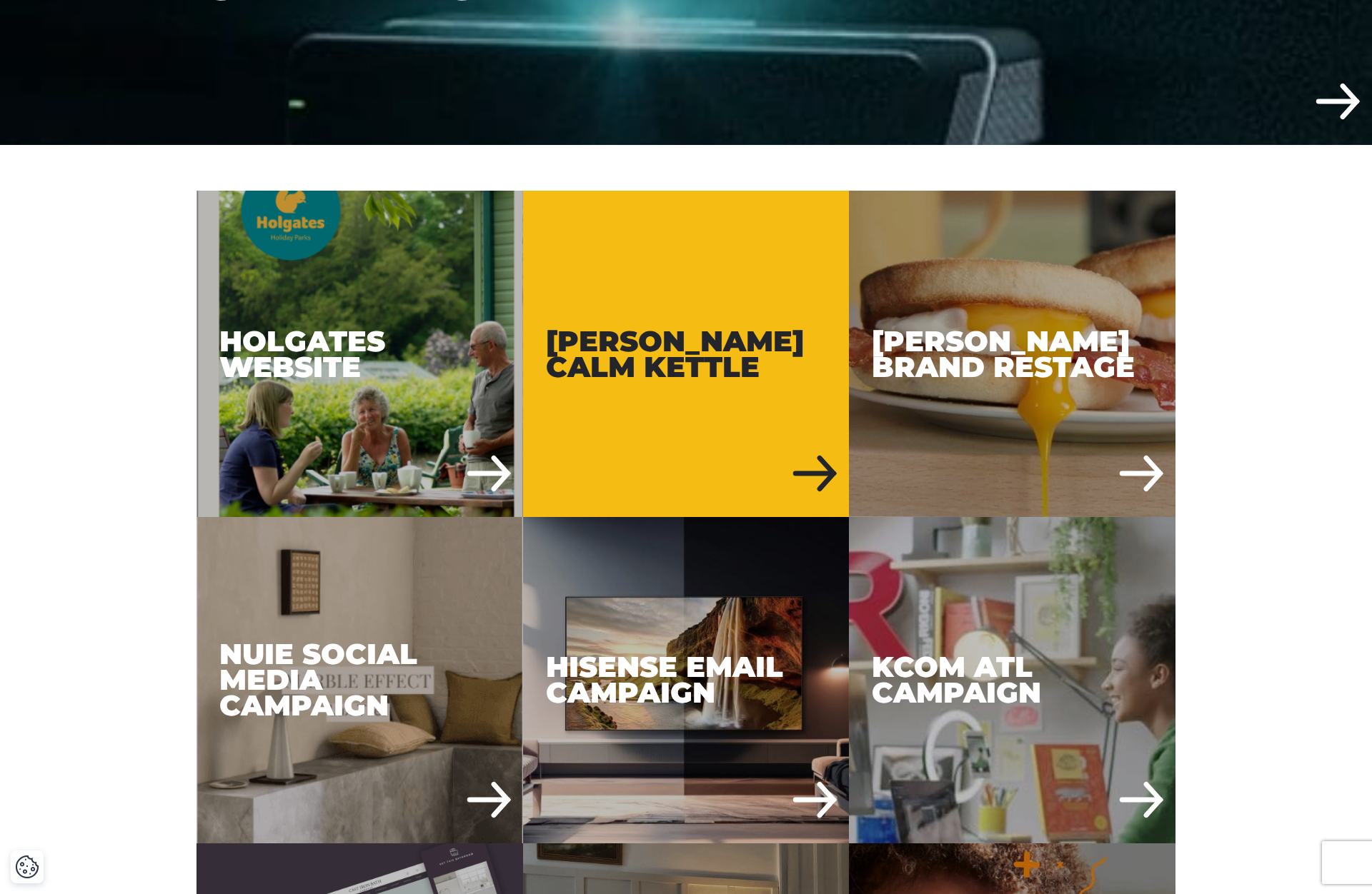
click at [676, 262] on div "Russell Hobbs Calm Kettle" at bounding box center [686, 354] width 326 height 326
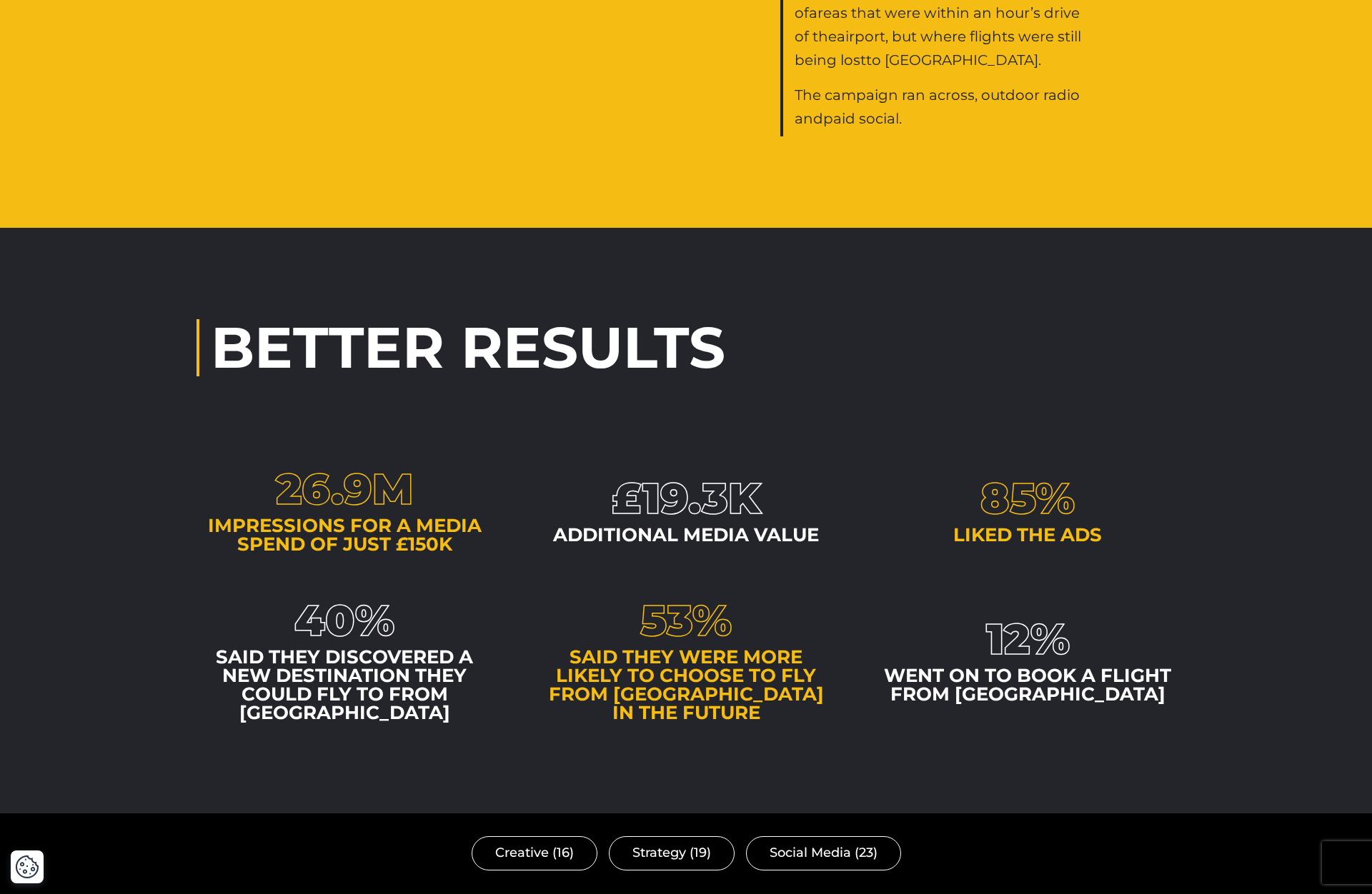
scroll to position [2482, 0]
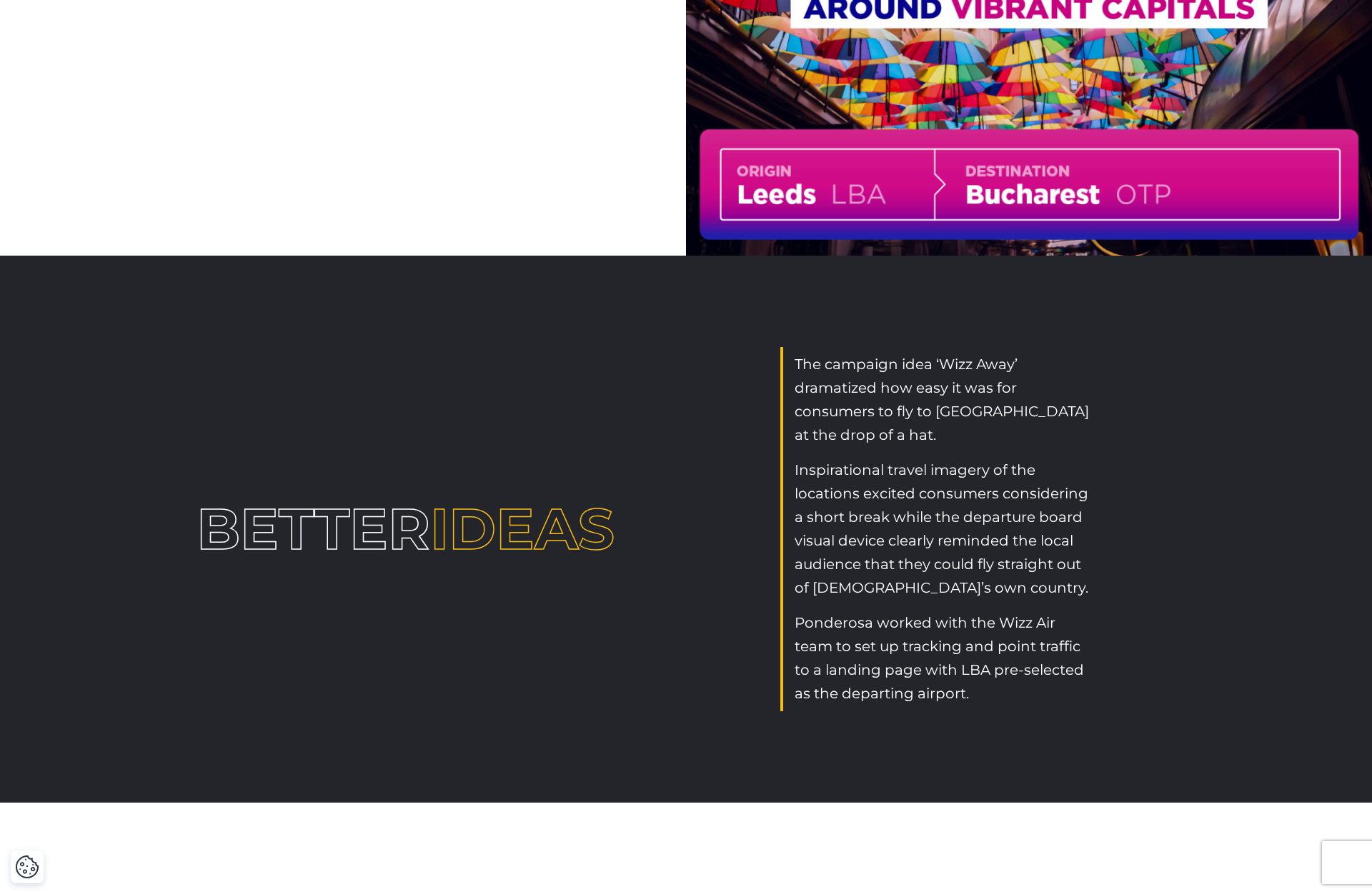
scroll to position [2345, 0]
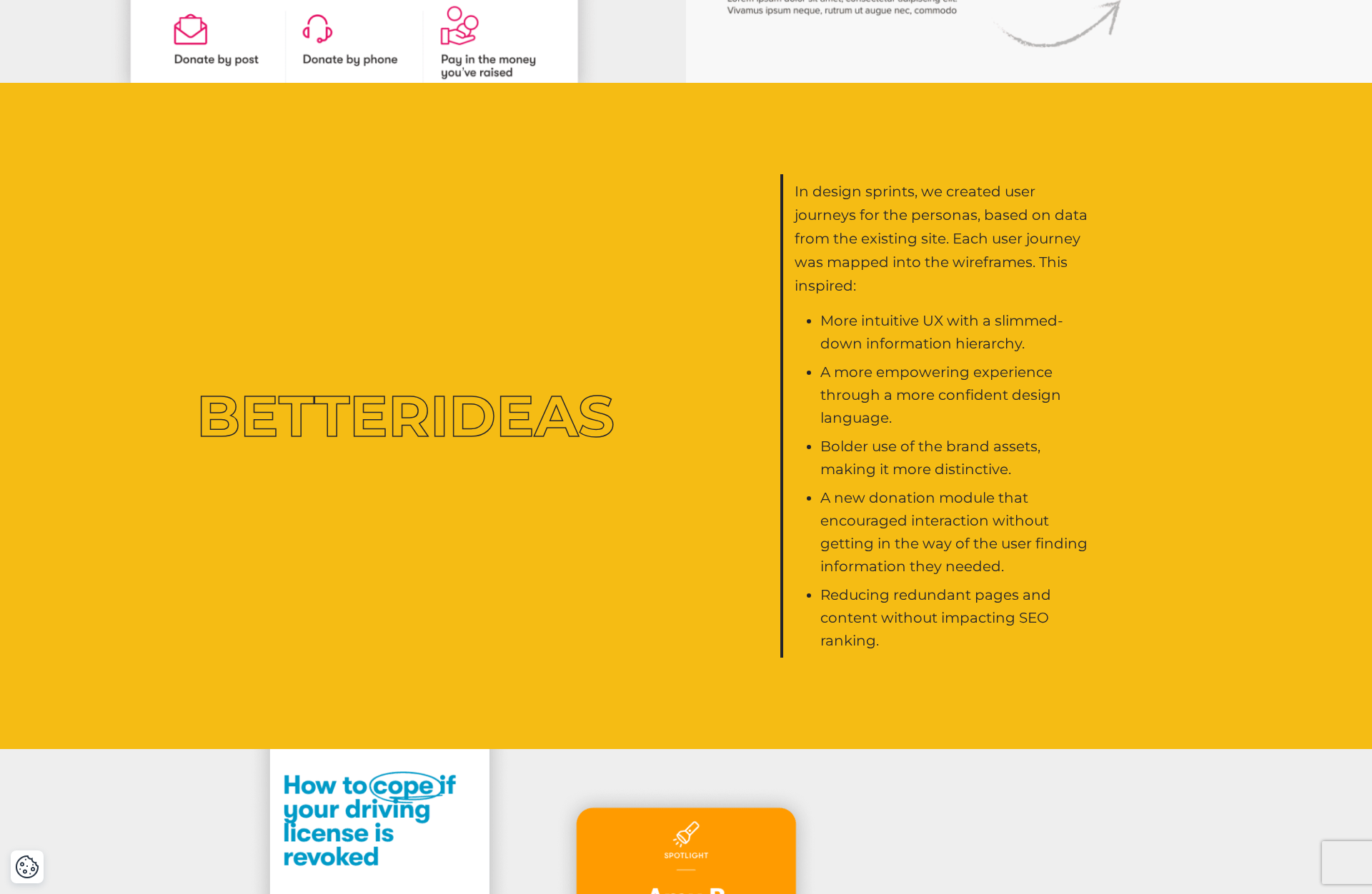
scroll to position [2615, 0]
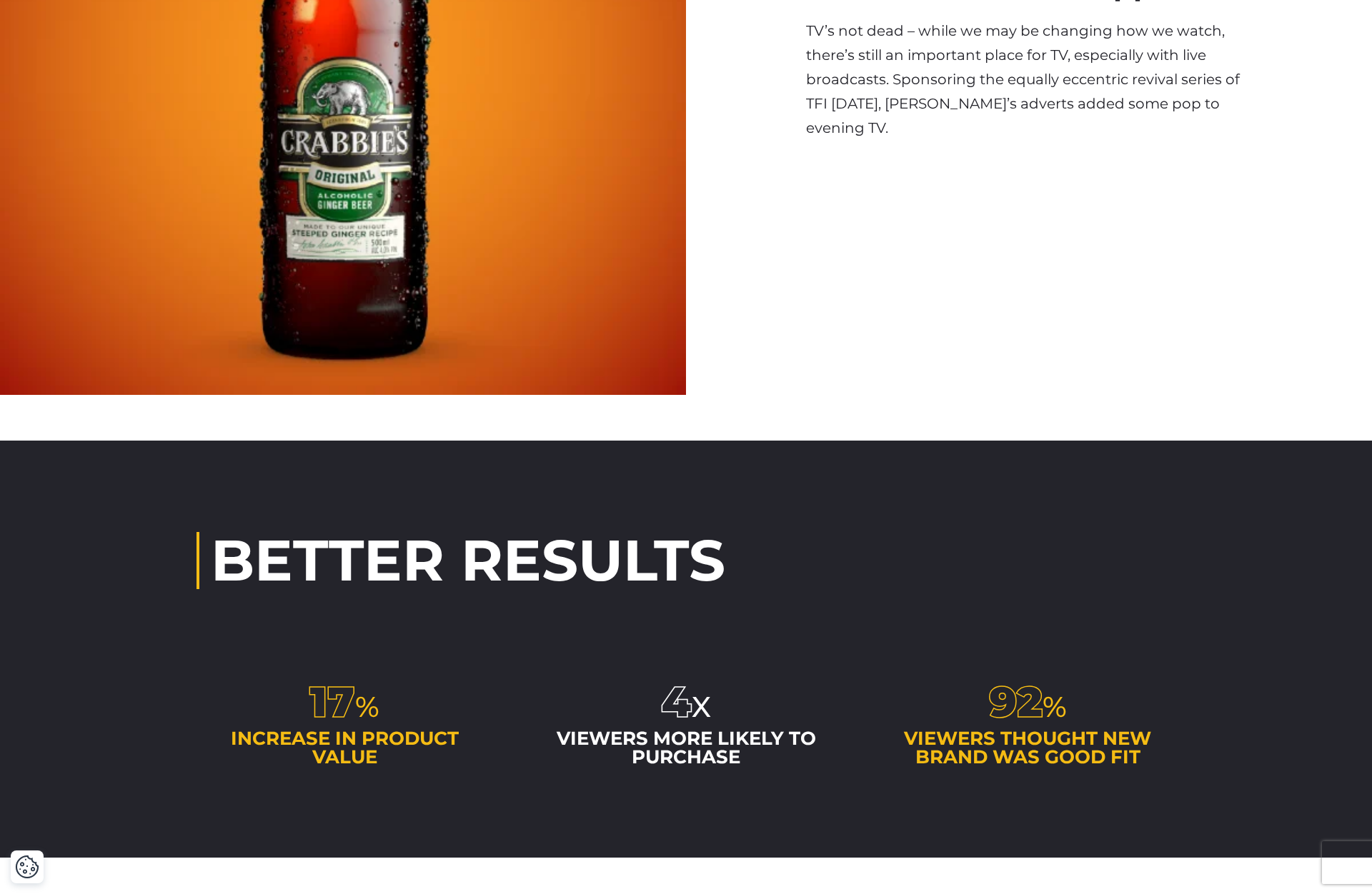
scroll to position [3954, 0]
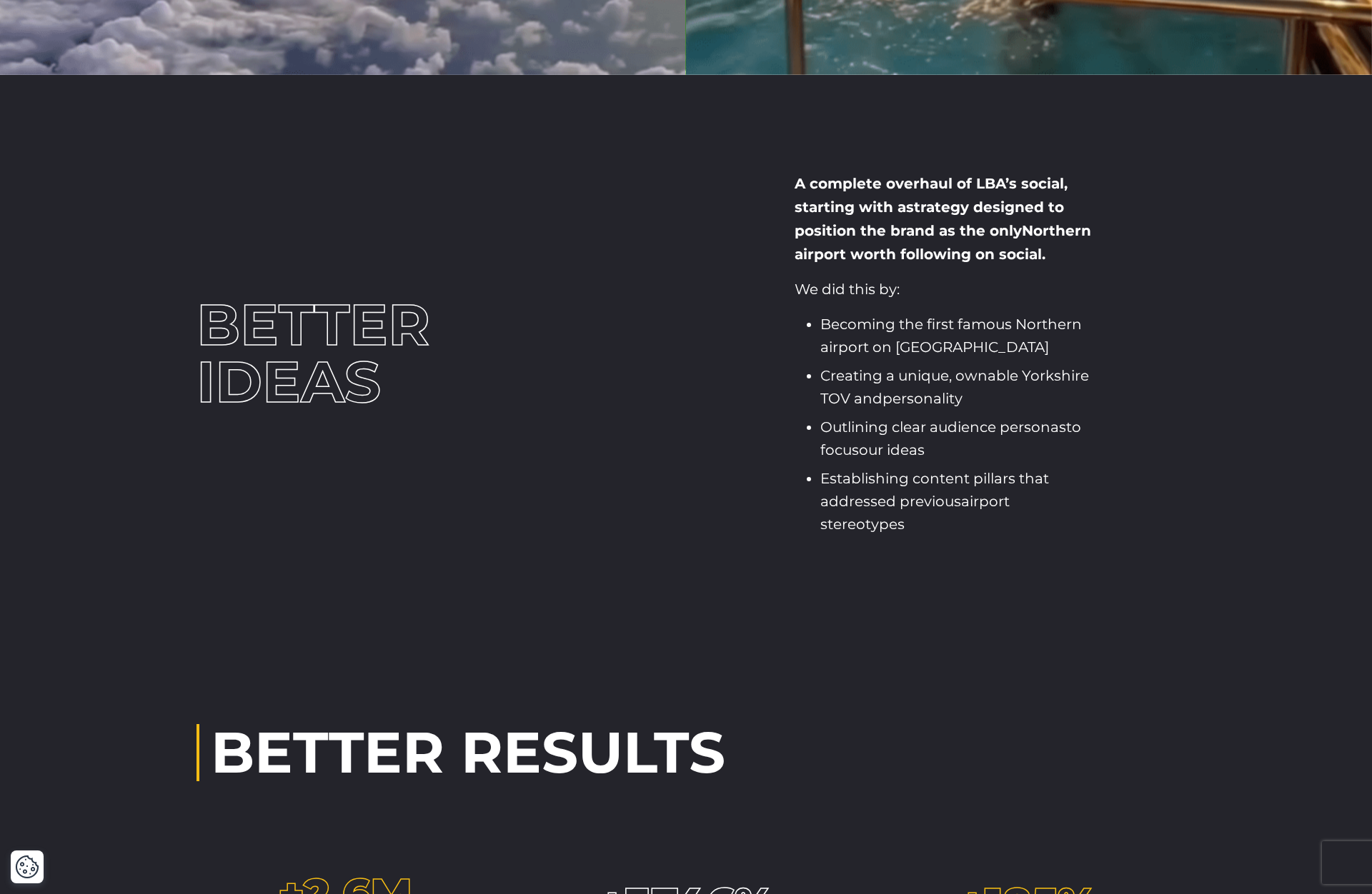
scroll to position [2814, 0]
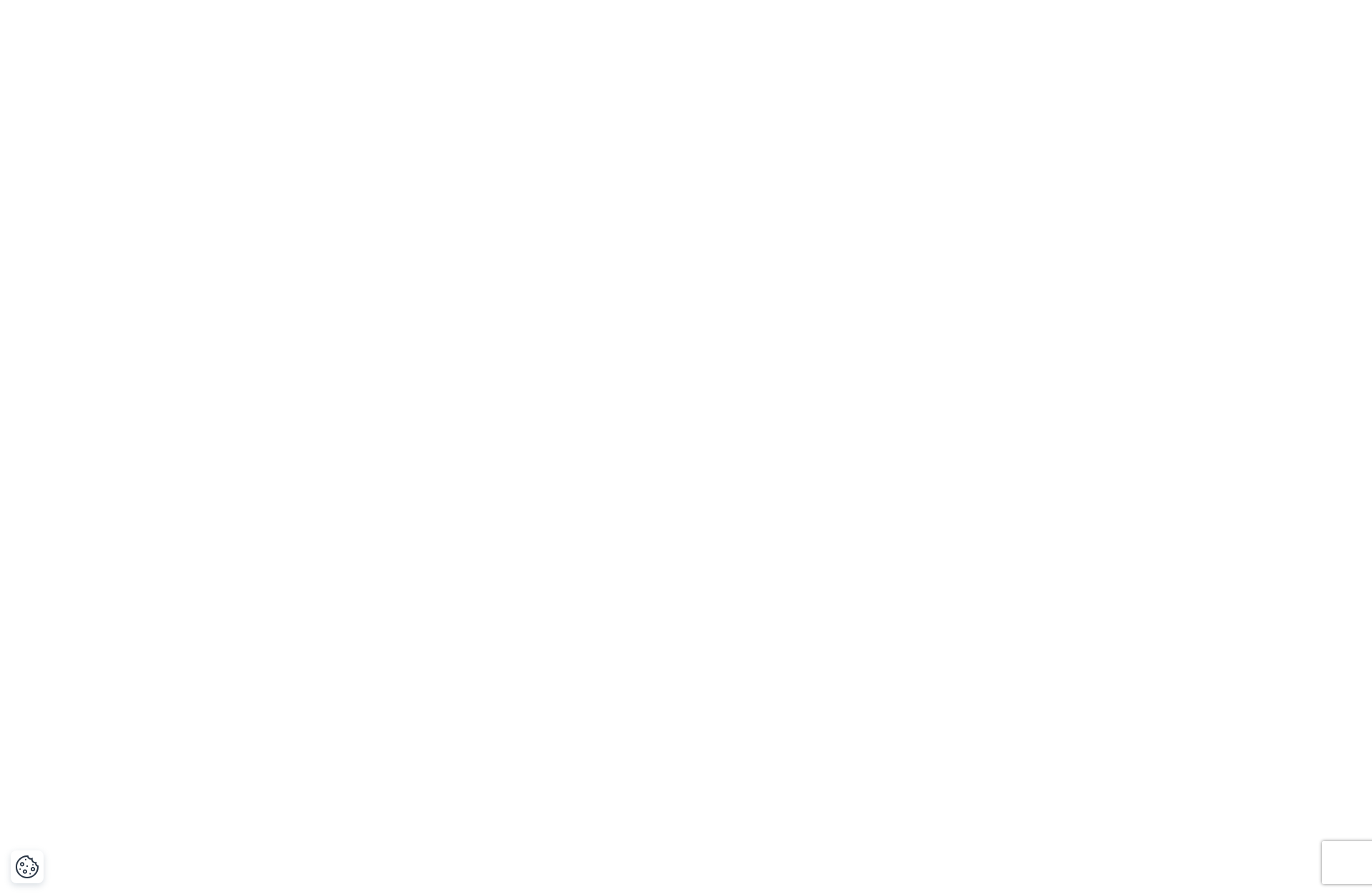
scroll to position [1627, 0]
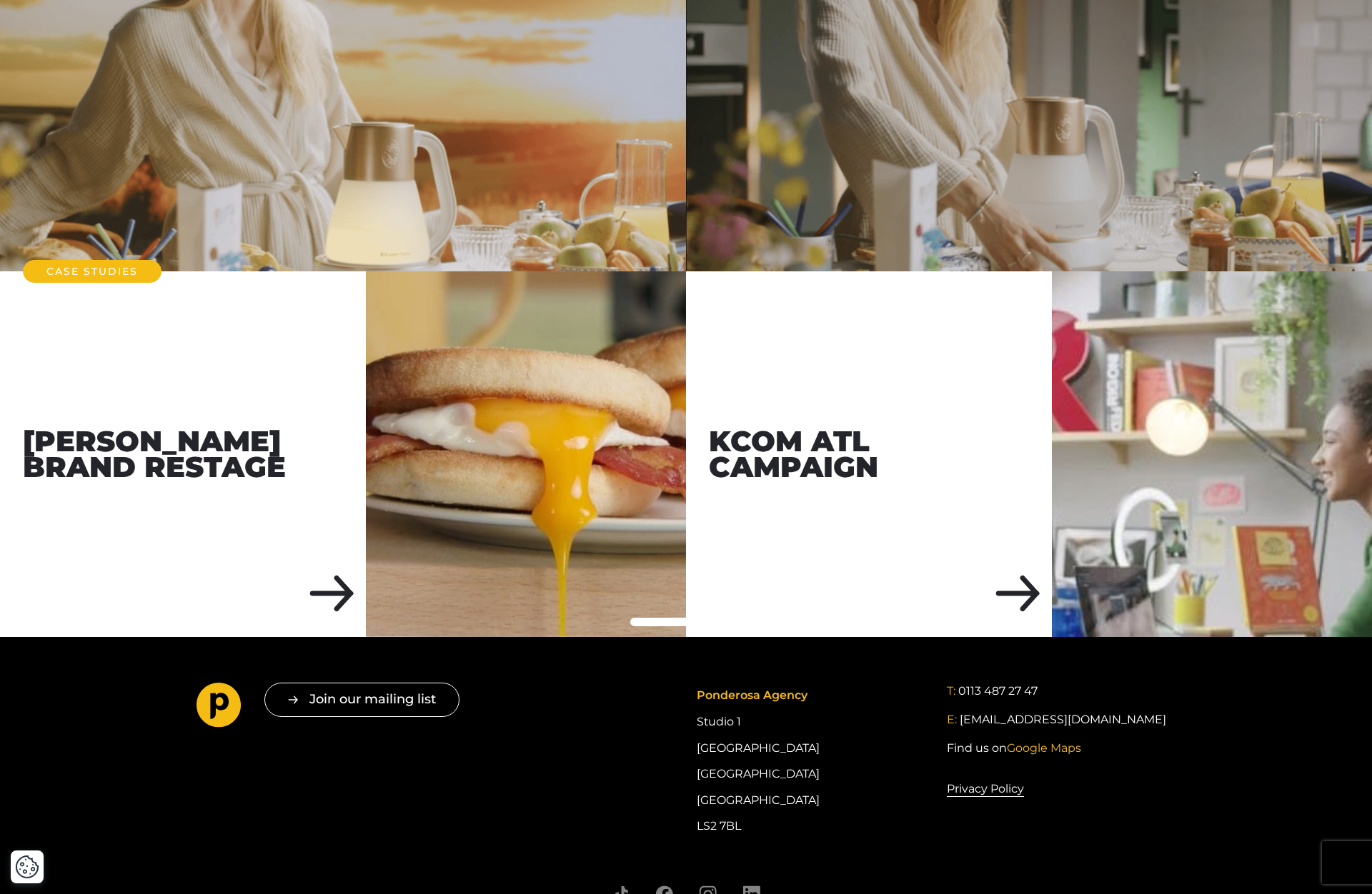
scroll to position [4481, 0]
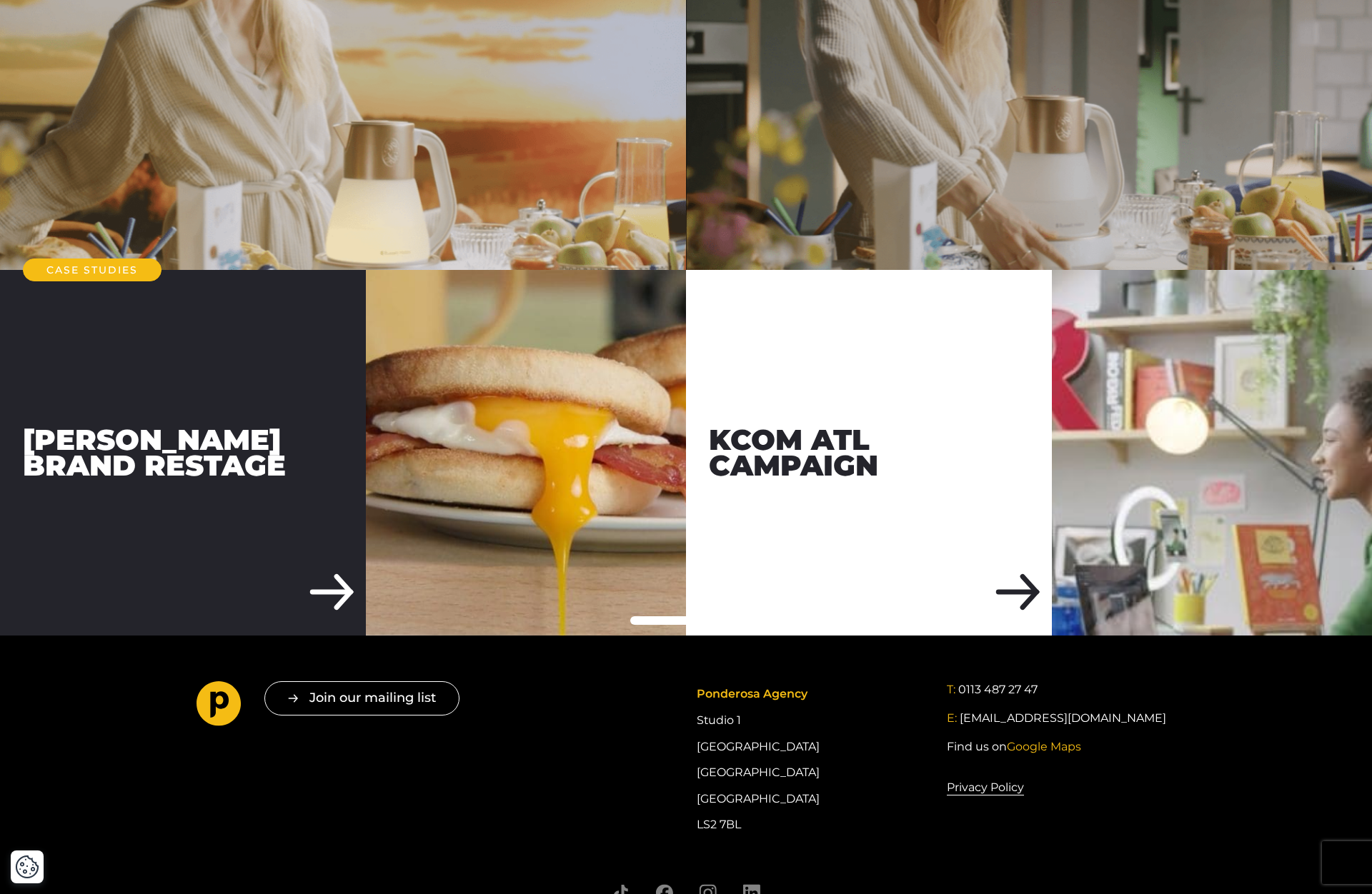
click at [233, 346] on div "[PERSON_NAME] Brand Restage" at bounding box center [182, 452] width 366 height 365
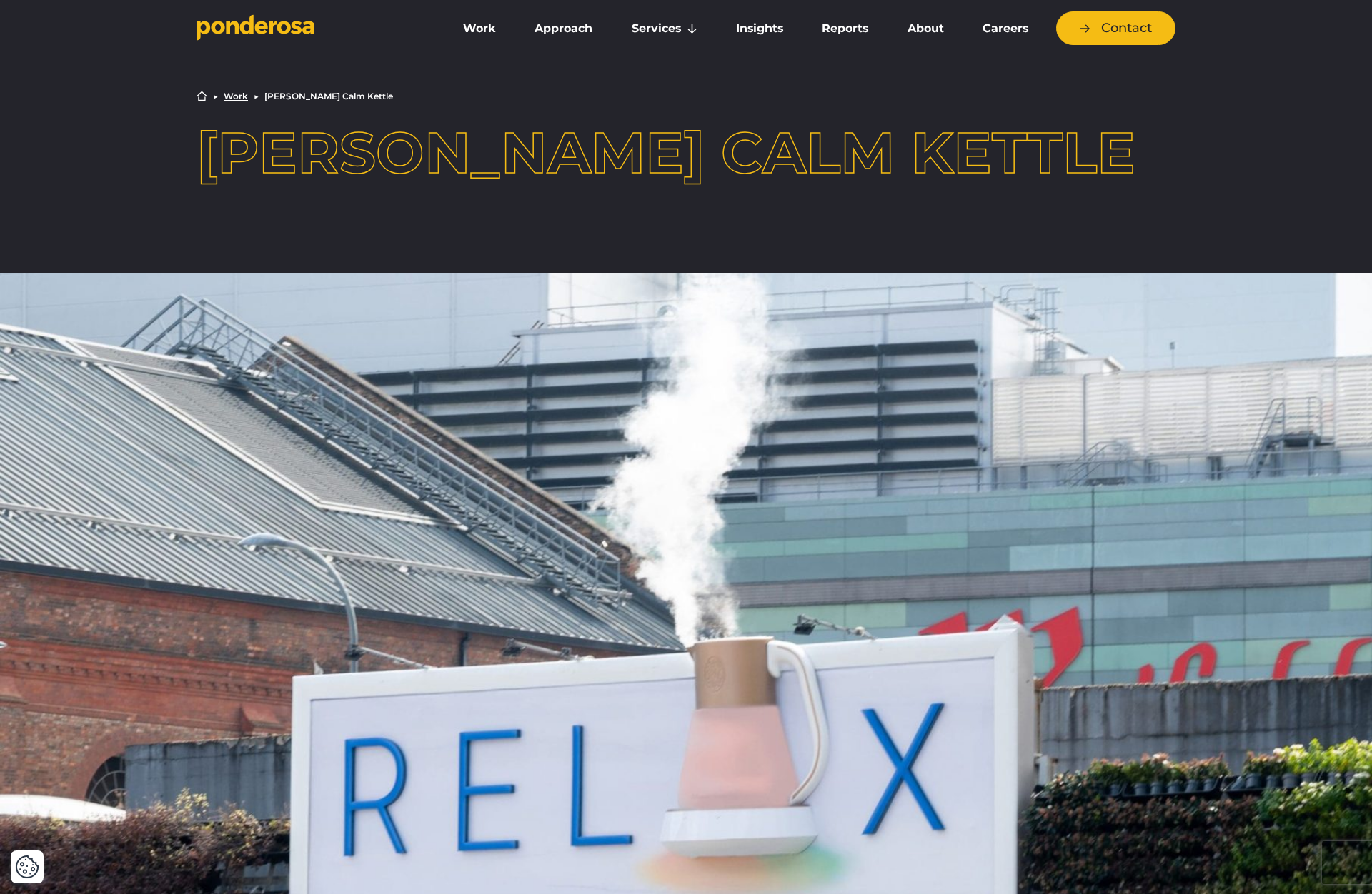
scroll to position [0, 0]
click at [489, 29] on link "Work" at bounding box center [479, 29] width 66 height 30
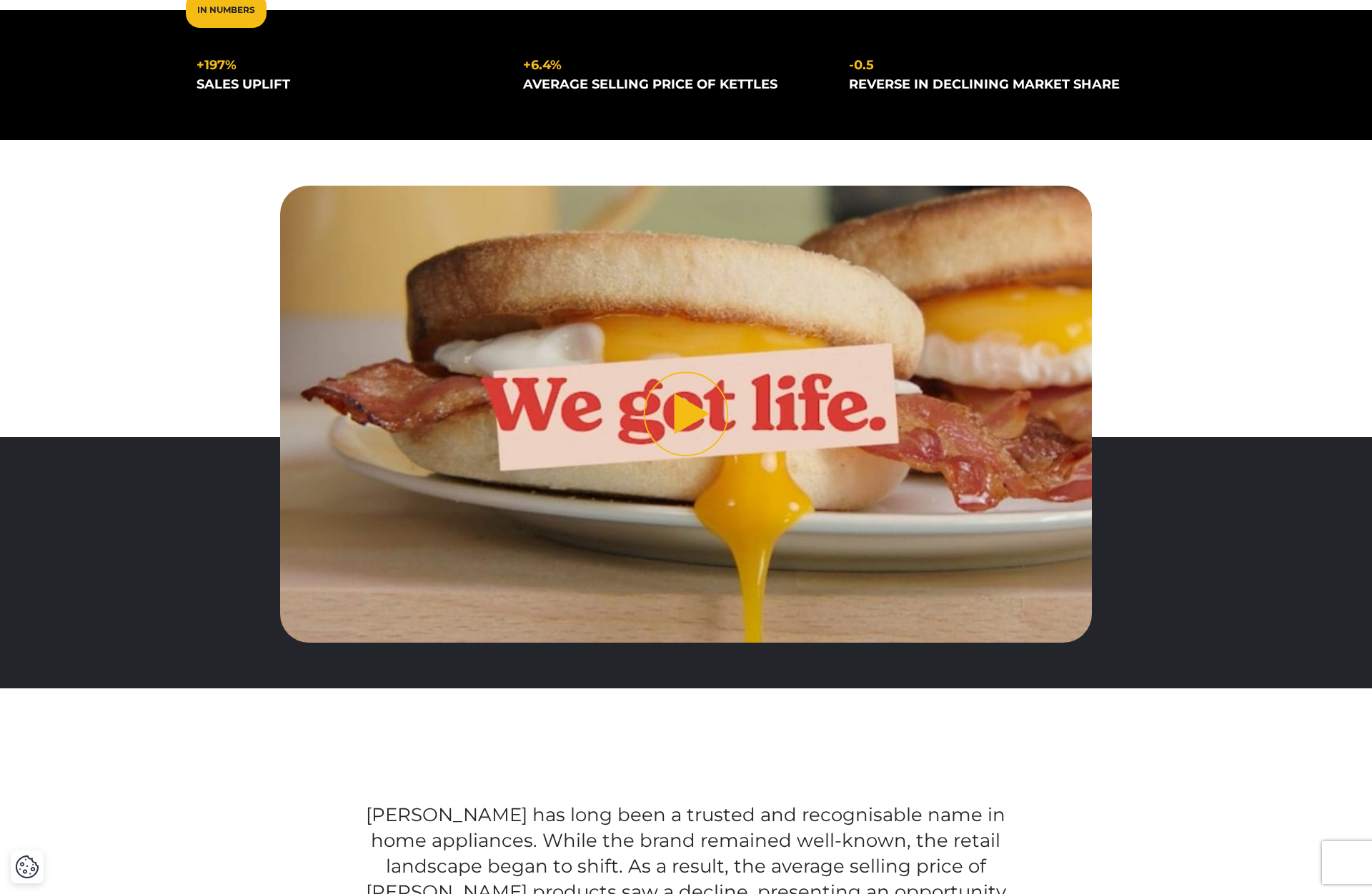
scroll to position [365, 0]
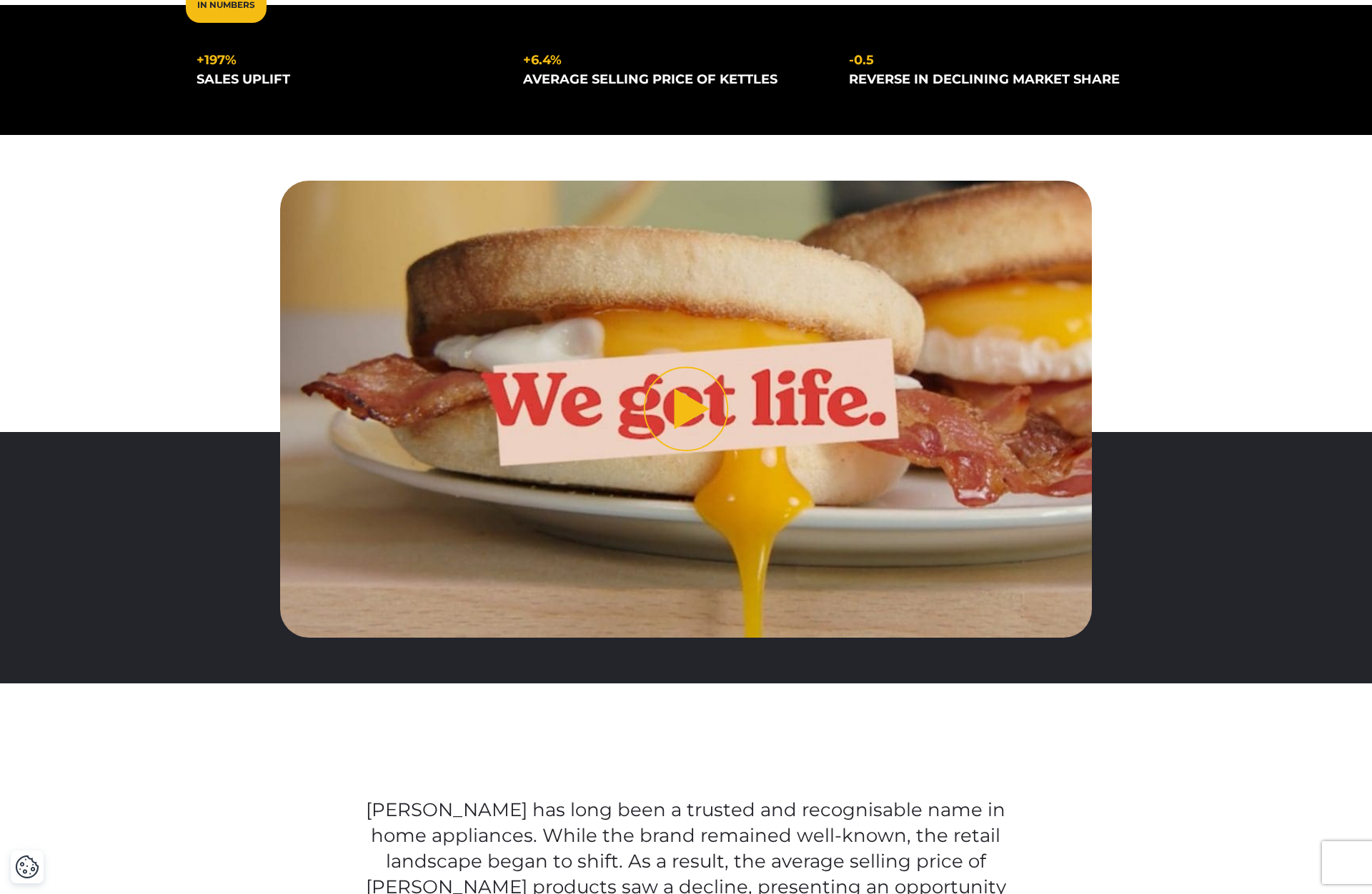
click at [676, 425] on button "Play video" at bounding box center [686, 409] width 812 height 457
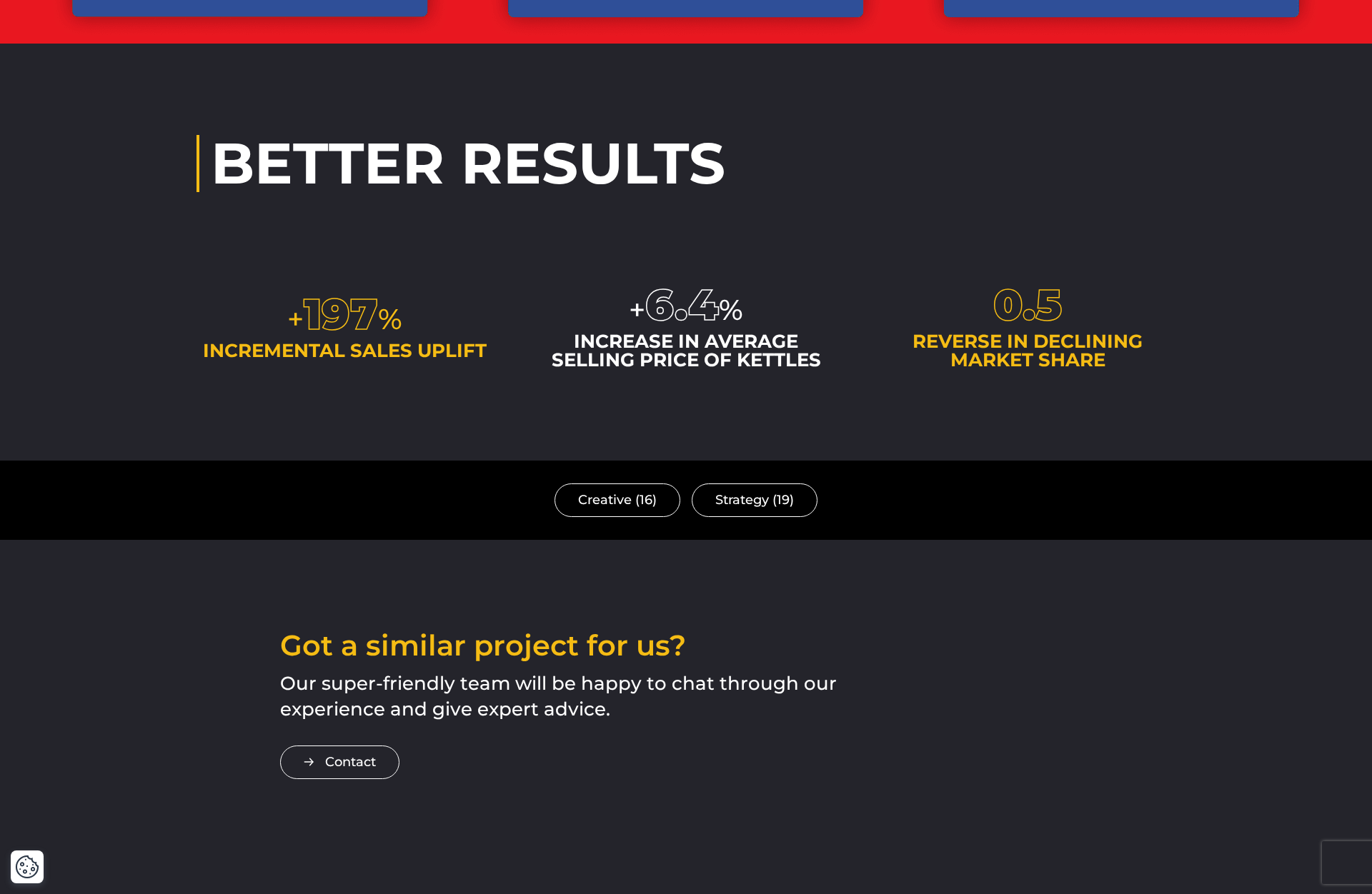
scroll to position [3544, 0]
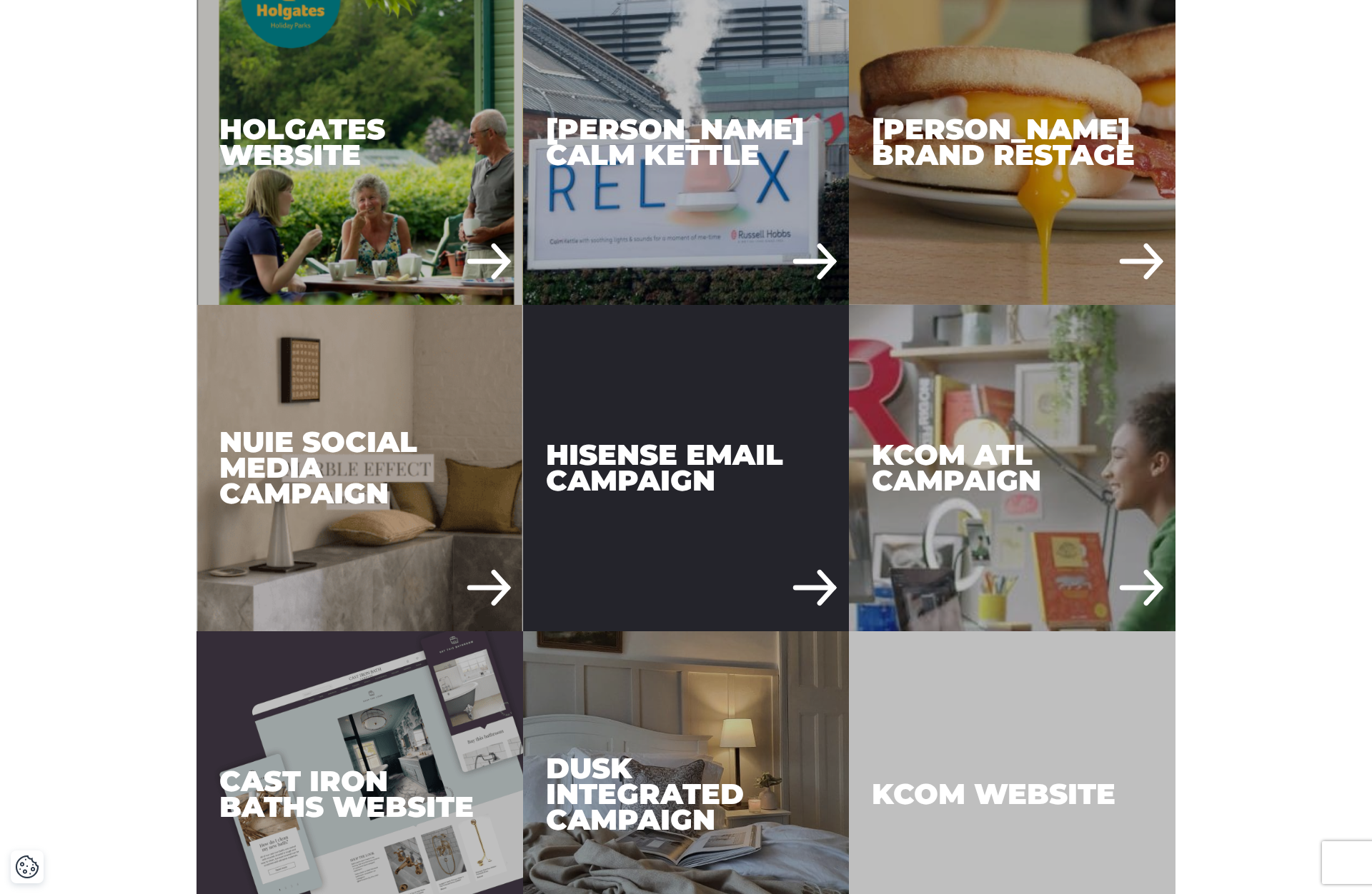
scroll to position [835, 0]
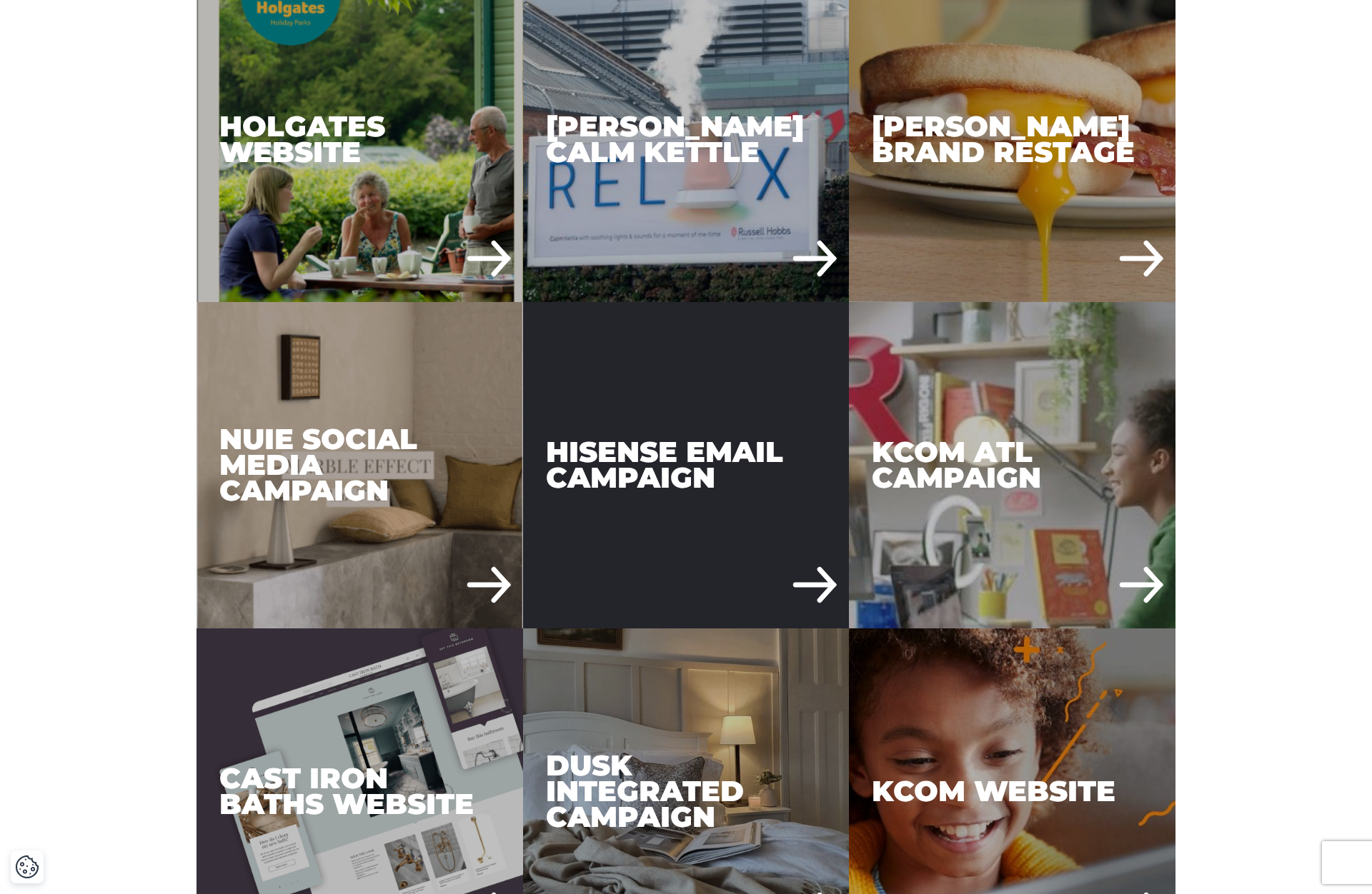
click at [662, 373] on div "Hisense Email Campaign" at bounding box center [686, 465] width 326 height 326
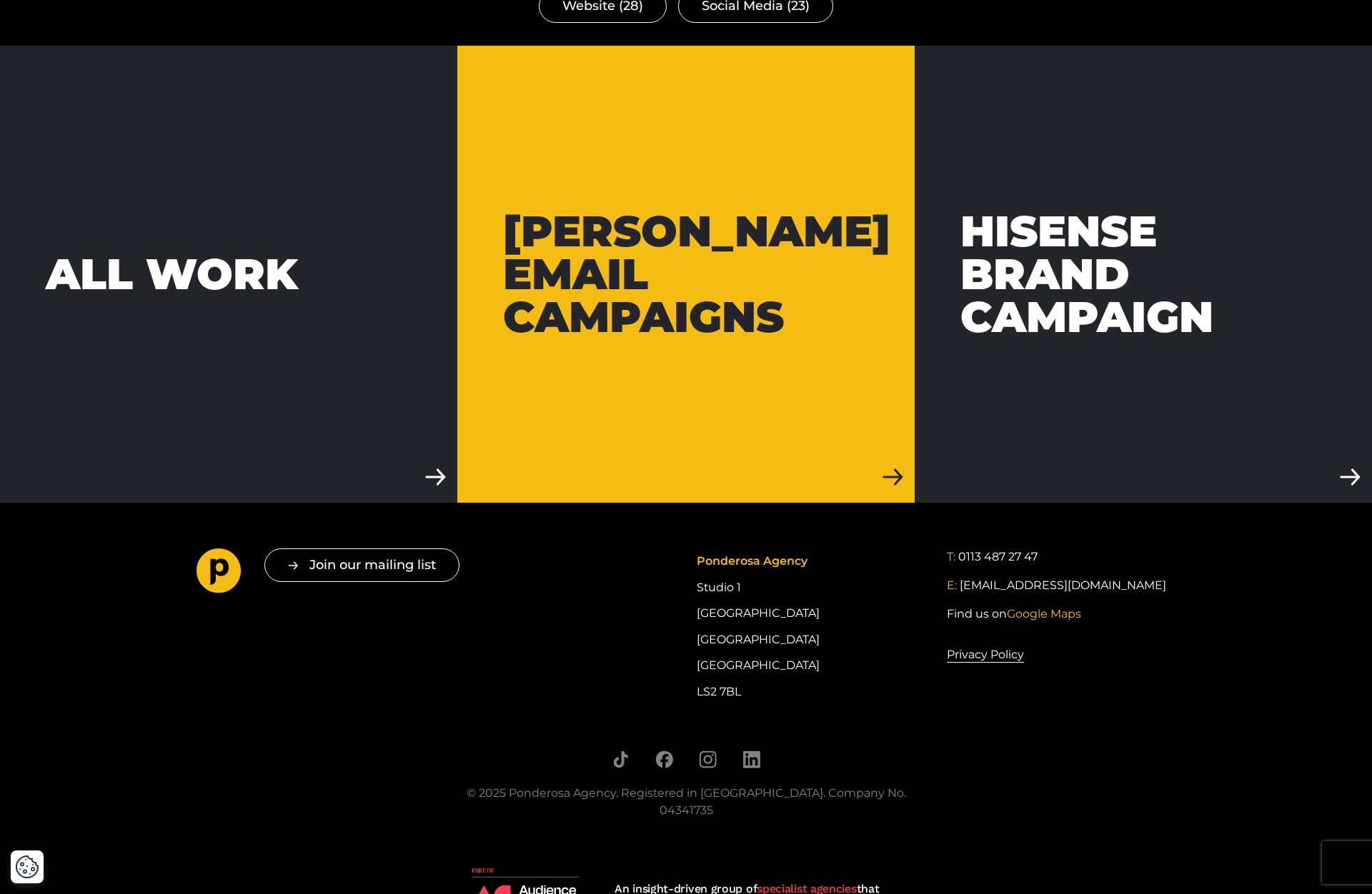
scroll to position [3064, 0]
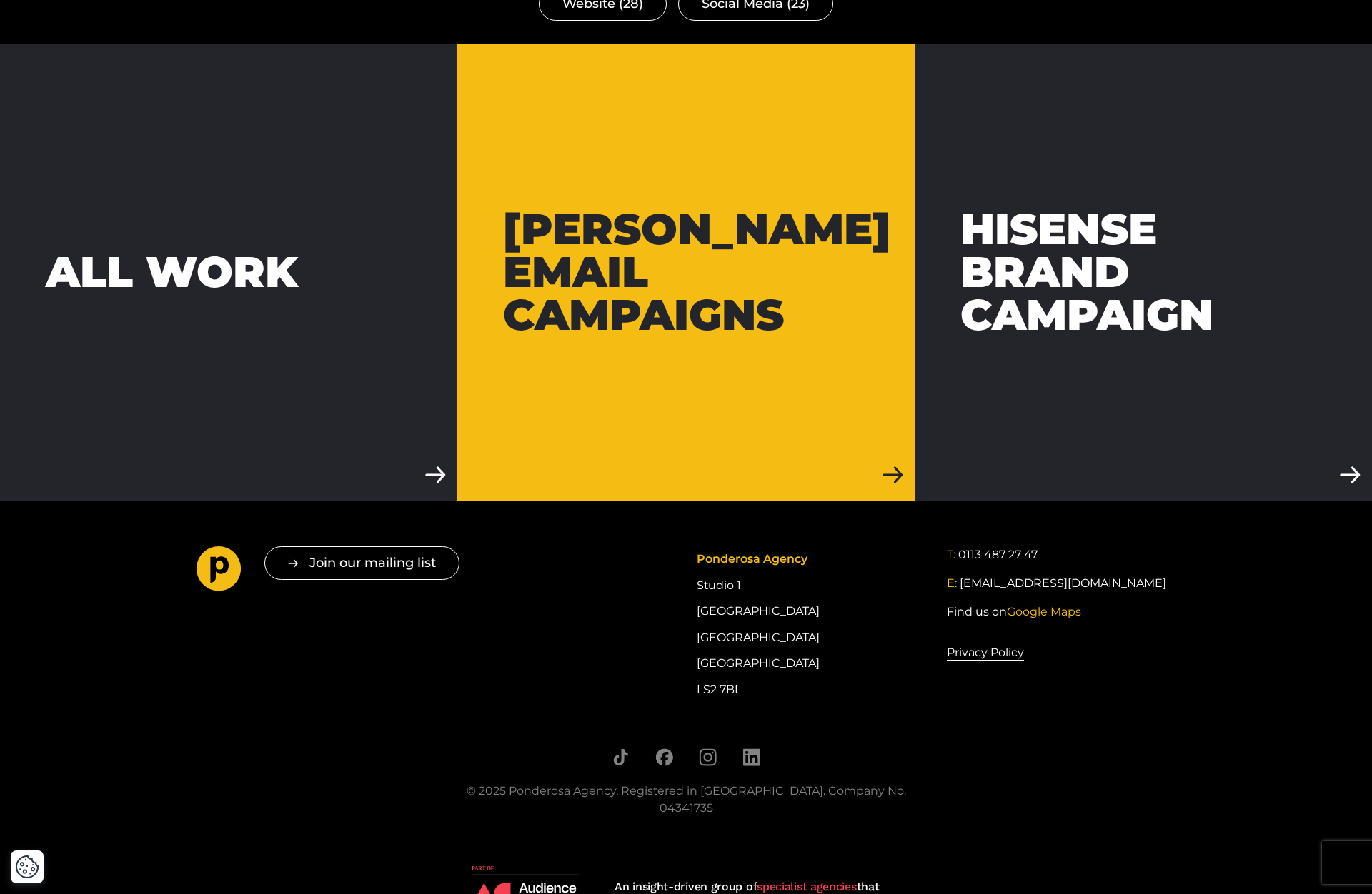
click at [631, 180] on link "[PERSON_NAME] Email Campaigns" at bounding box center [686, 272] width 458 height 457
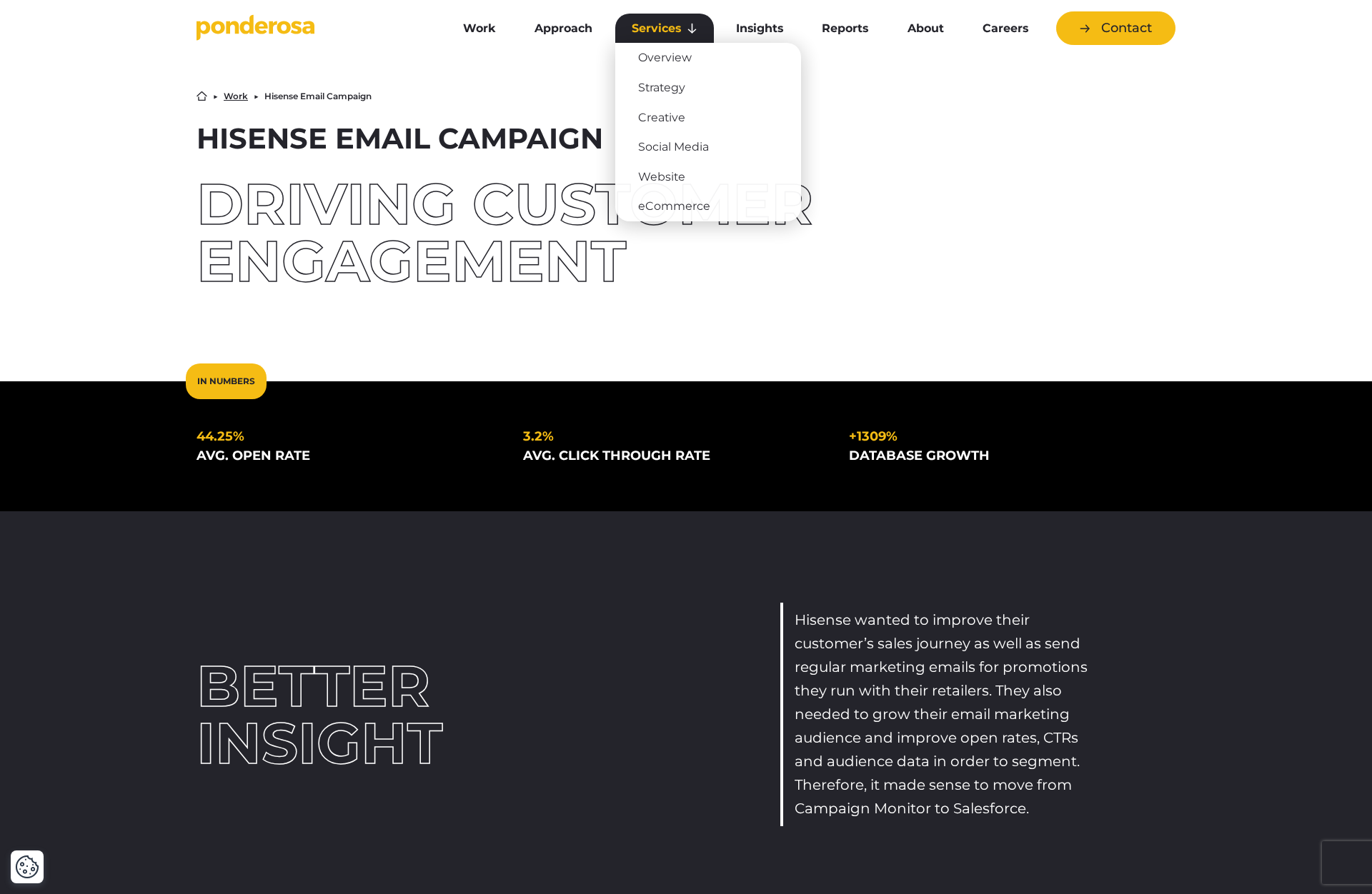
scroll to position [0, 0]
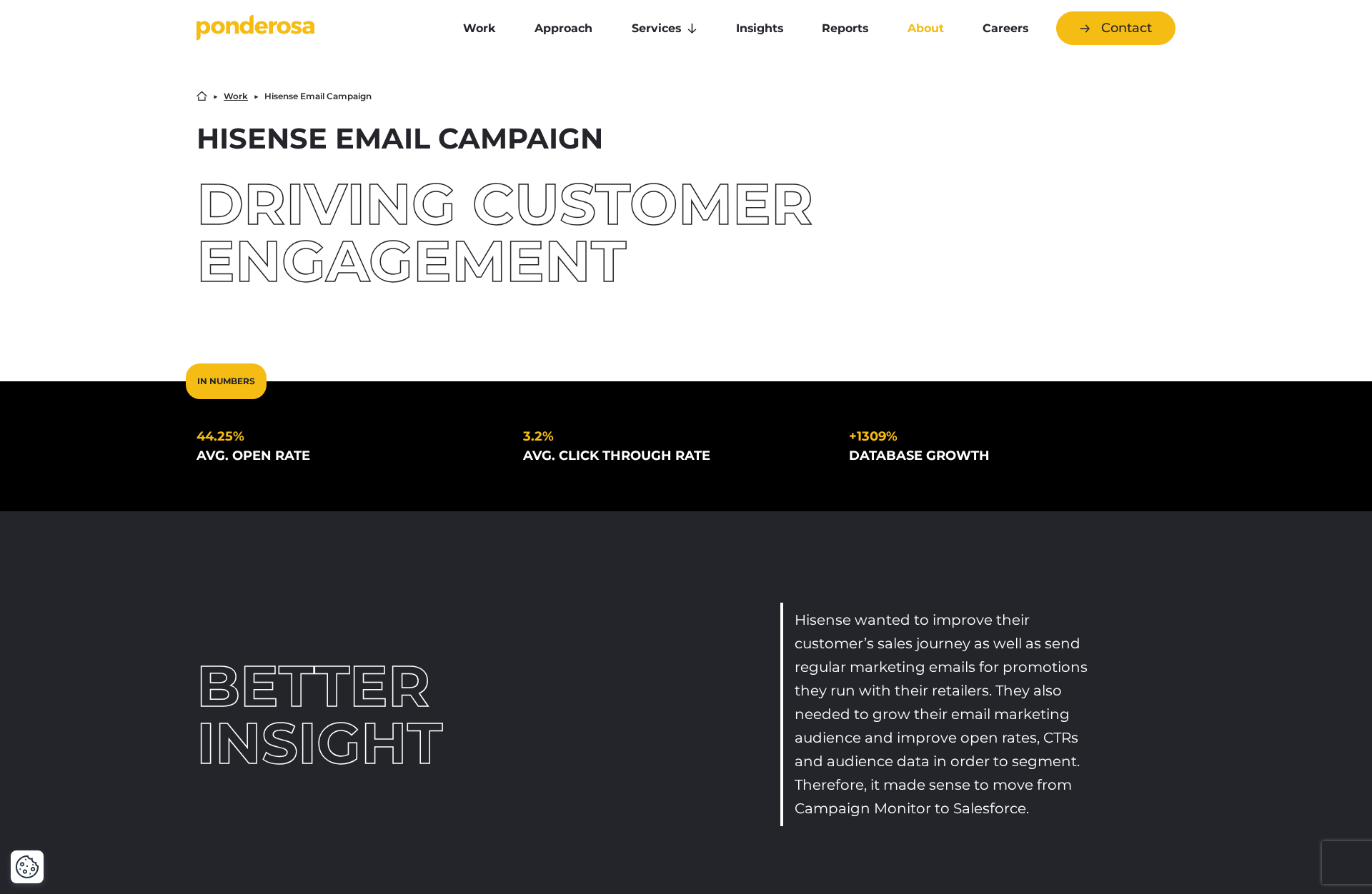
click at [930, 29] on link "About" at bounding box center [925, 29] width 70 height 30
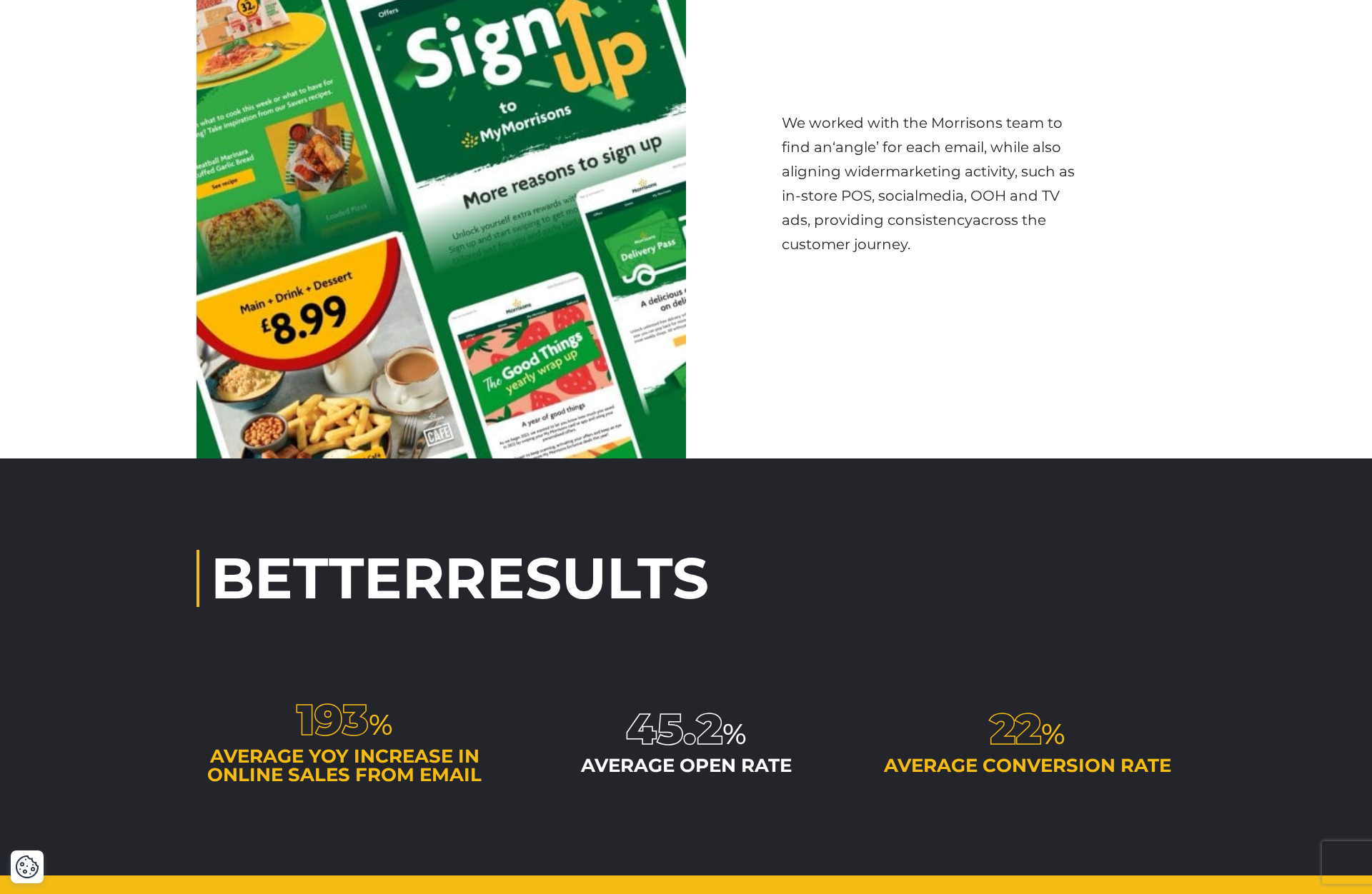
scroll to position [3363, 0]
